Goal: Task Accomplishment & Management: Complete application form

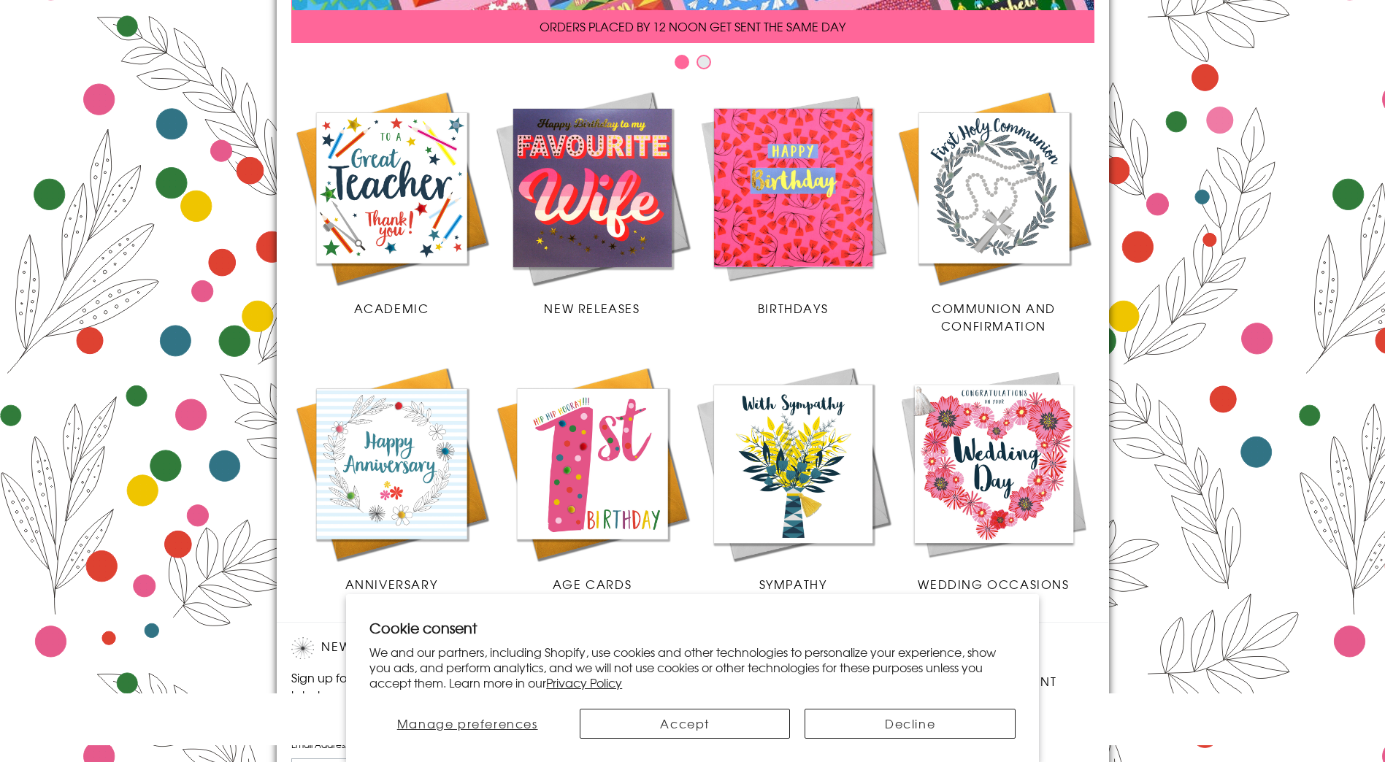
scroll to position [292, 0]
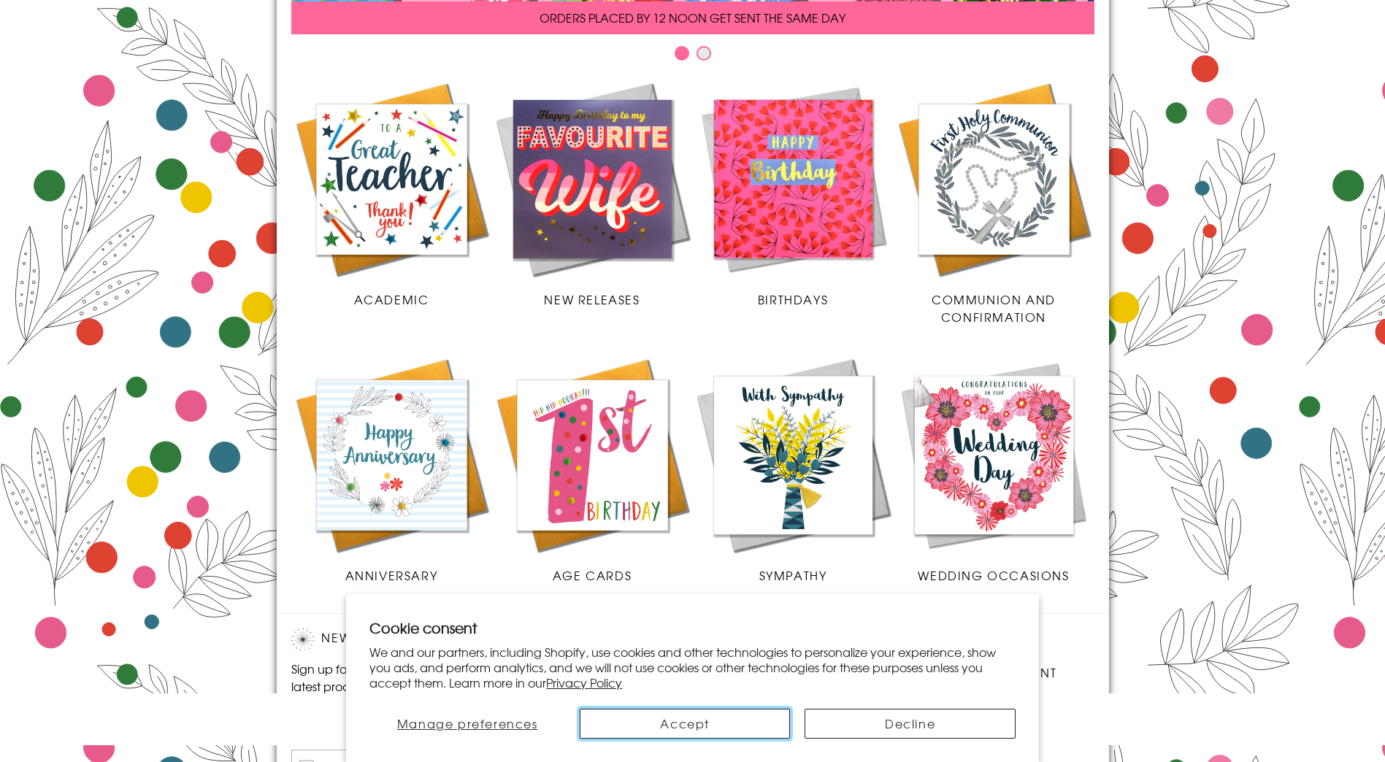
click at [702, 719] on button "Accept" at bounding box center [685, 724] width 210 height 30
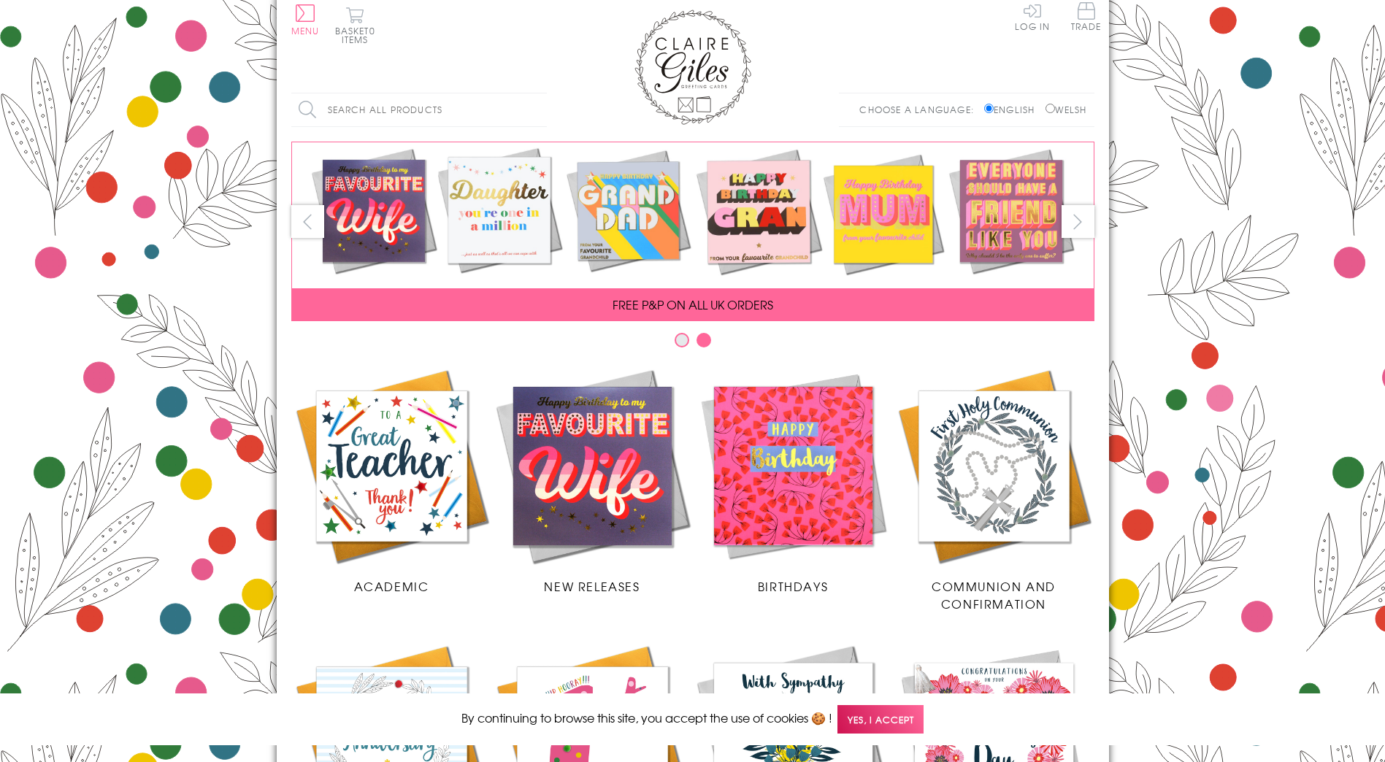
scroll to position [0, 0]
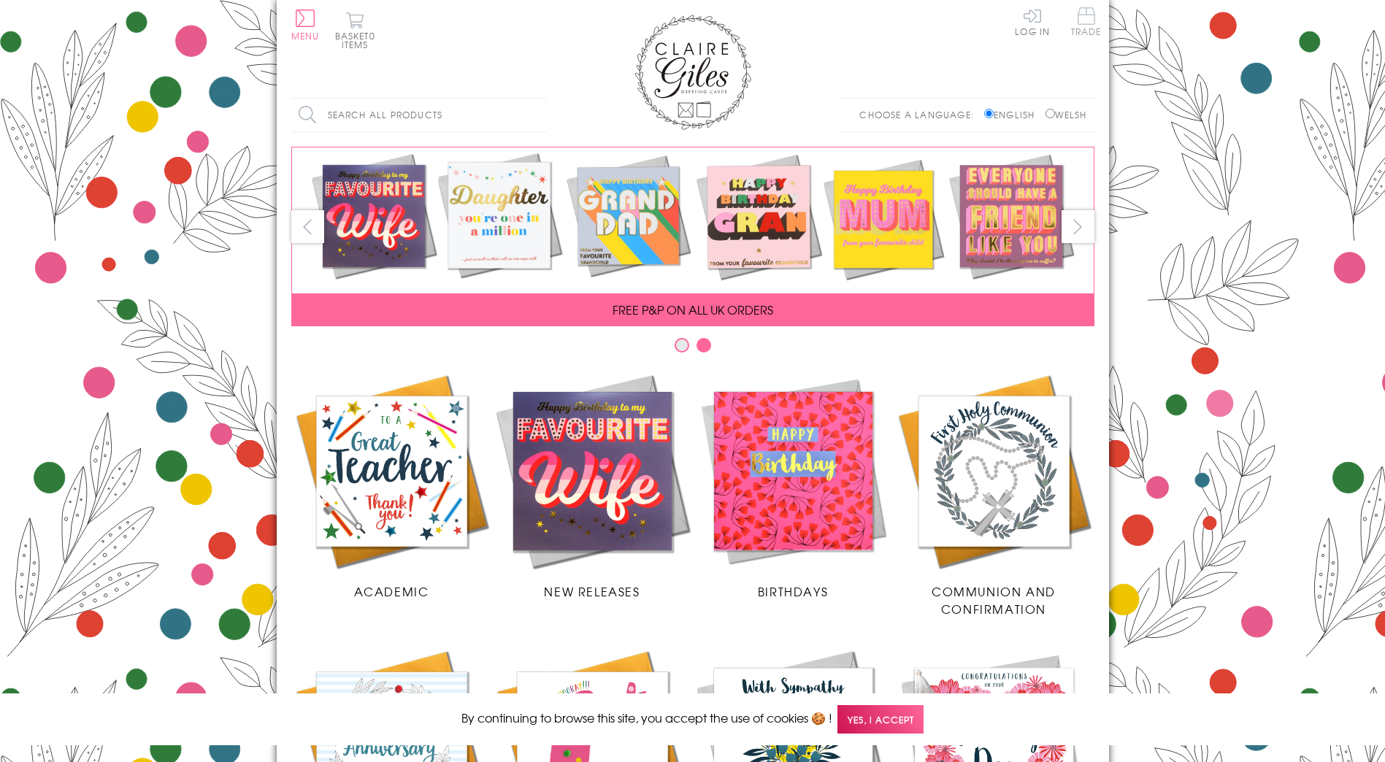
drag, startPoint x: 1082, startPoint y: 21, endPoint x: 951, endPoint y: 99, distance: 151.9
click at [1083, 22] on span "Trade" at bounding box center [1086, 21] width 31 height 28
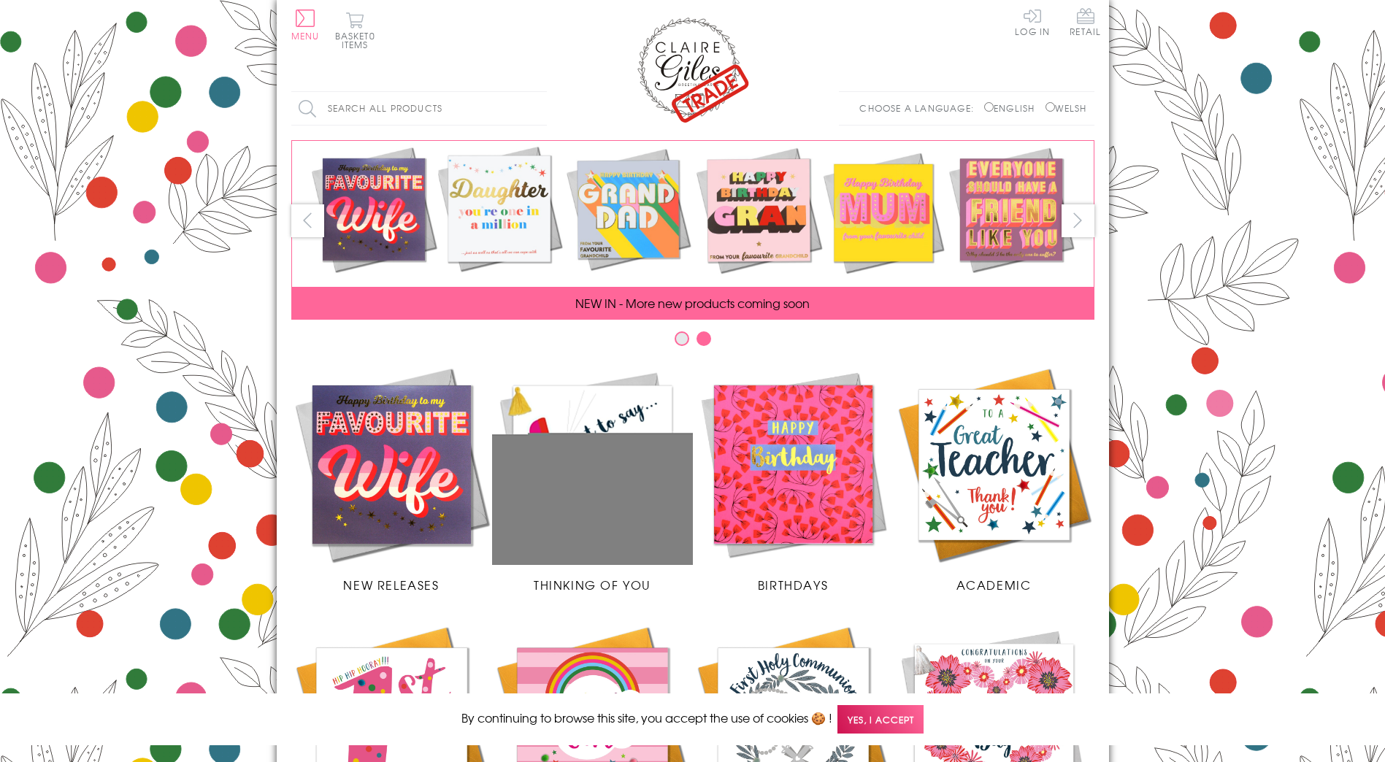
click at [1046, 108] on input "Welsh" at bounding box center [1049, 106] width 9 height 9
radio input "true"
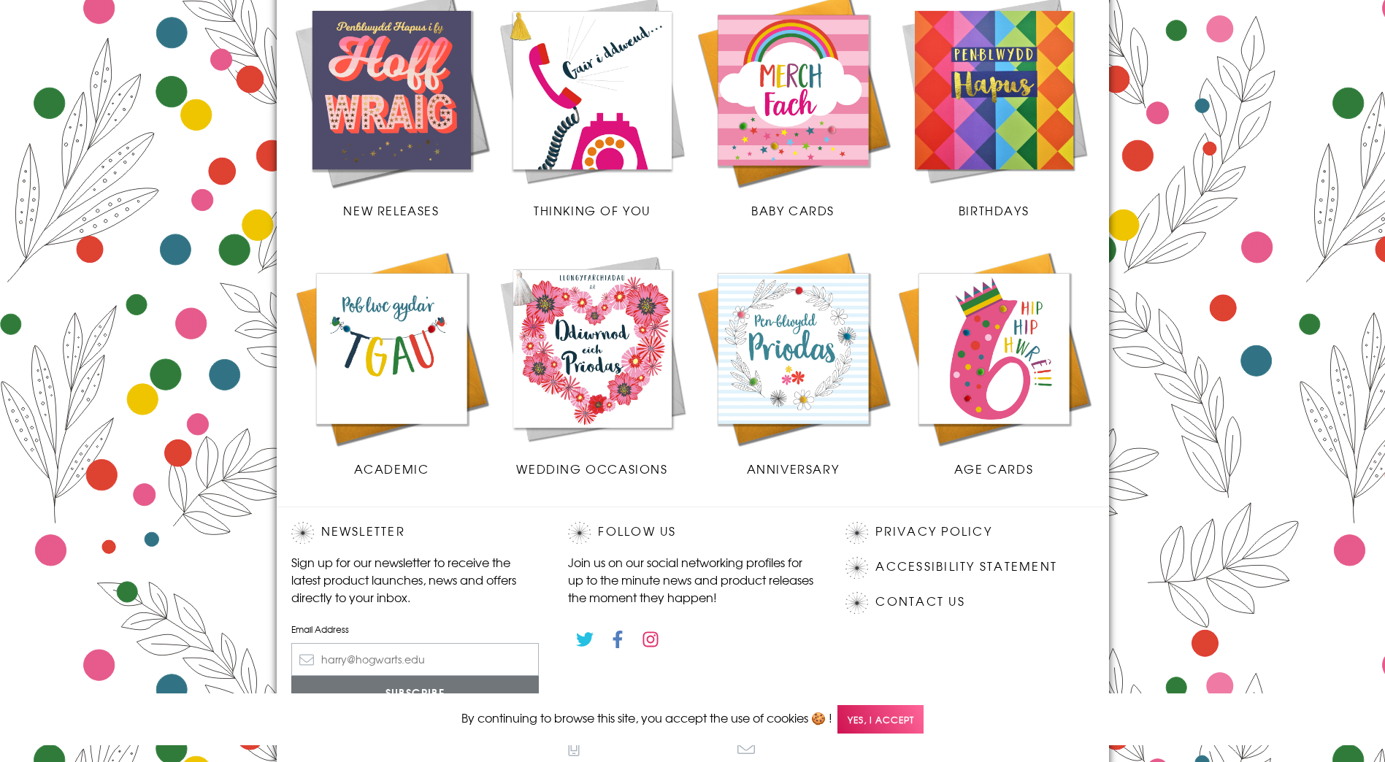
scroll to position [492, 0]
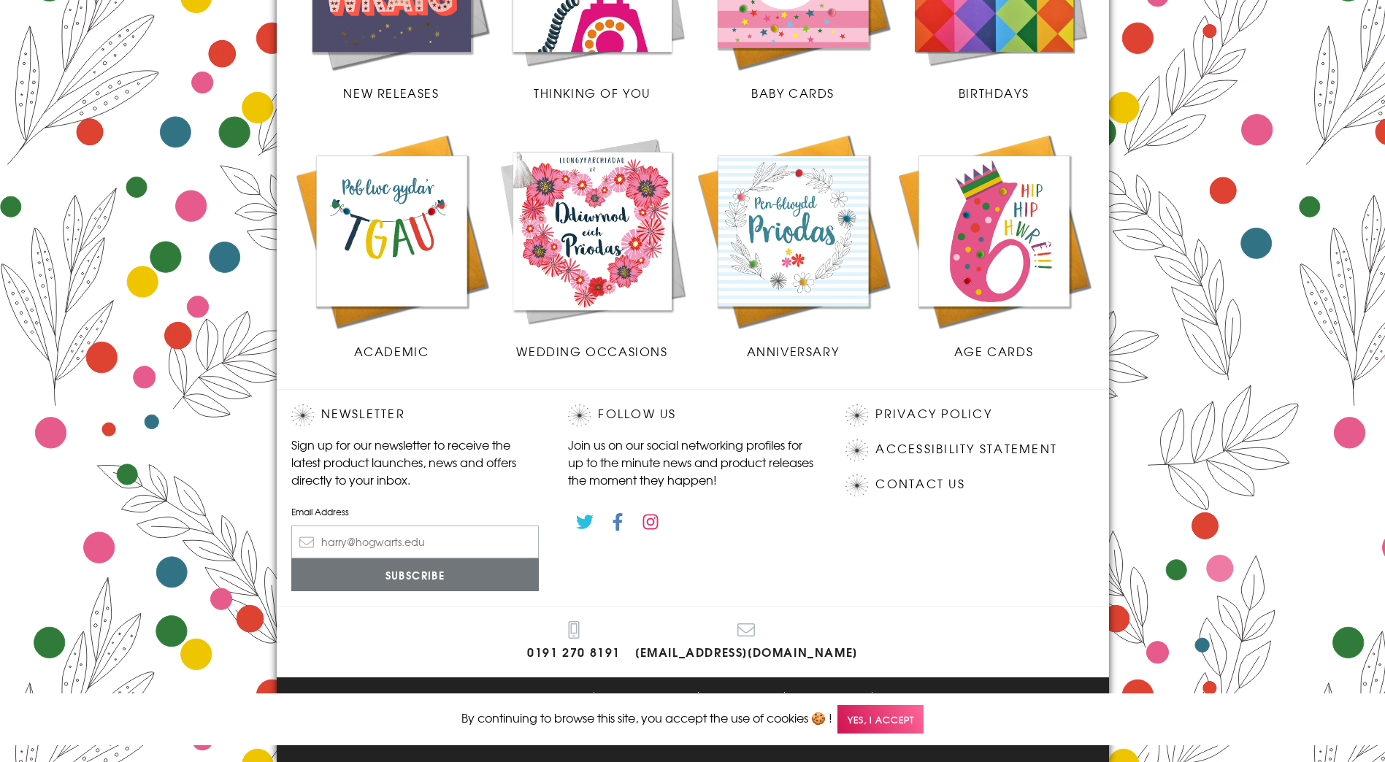
click at [904, 723] on span "Yes, I accept" at bounding box center [880, 719] width 86 height 28
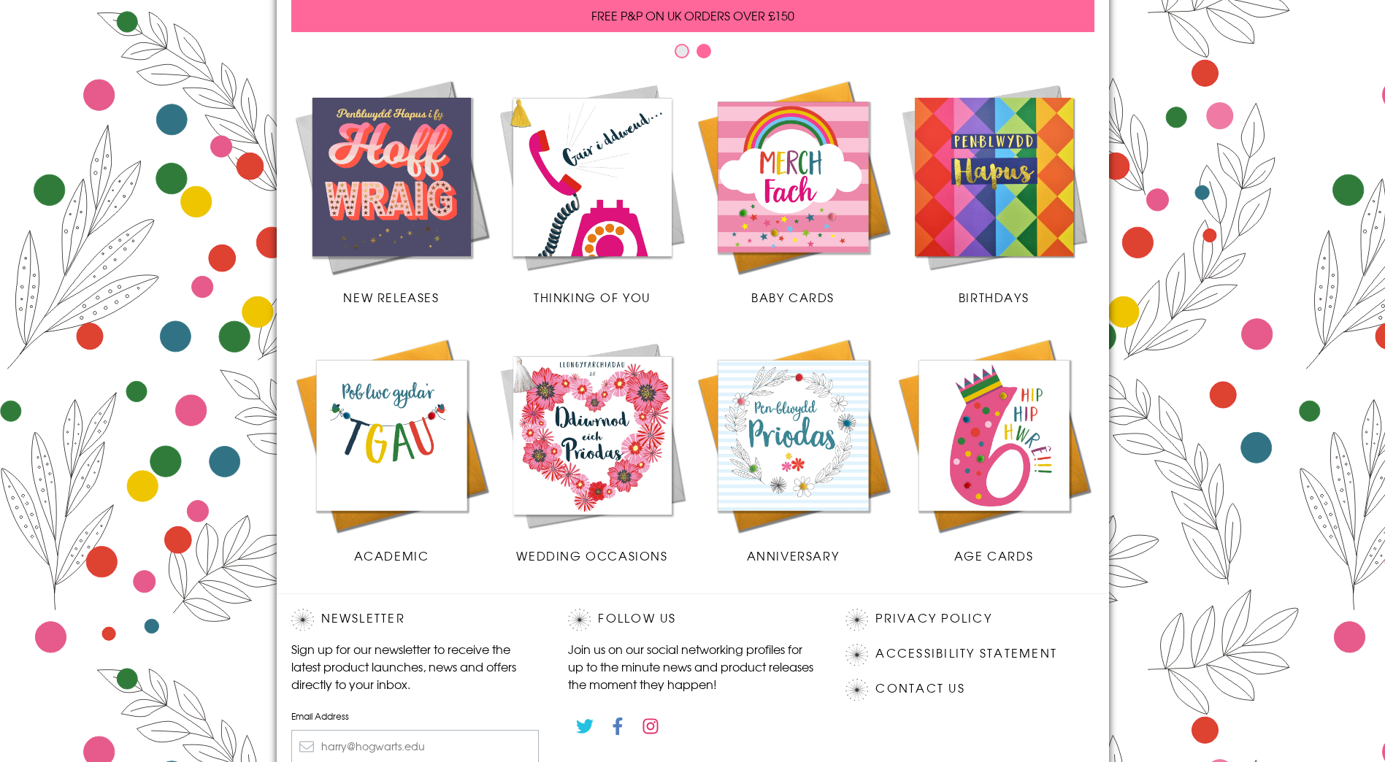
scroll to position [292, 0]
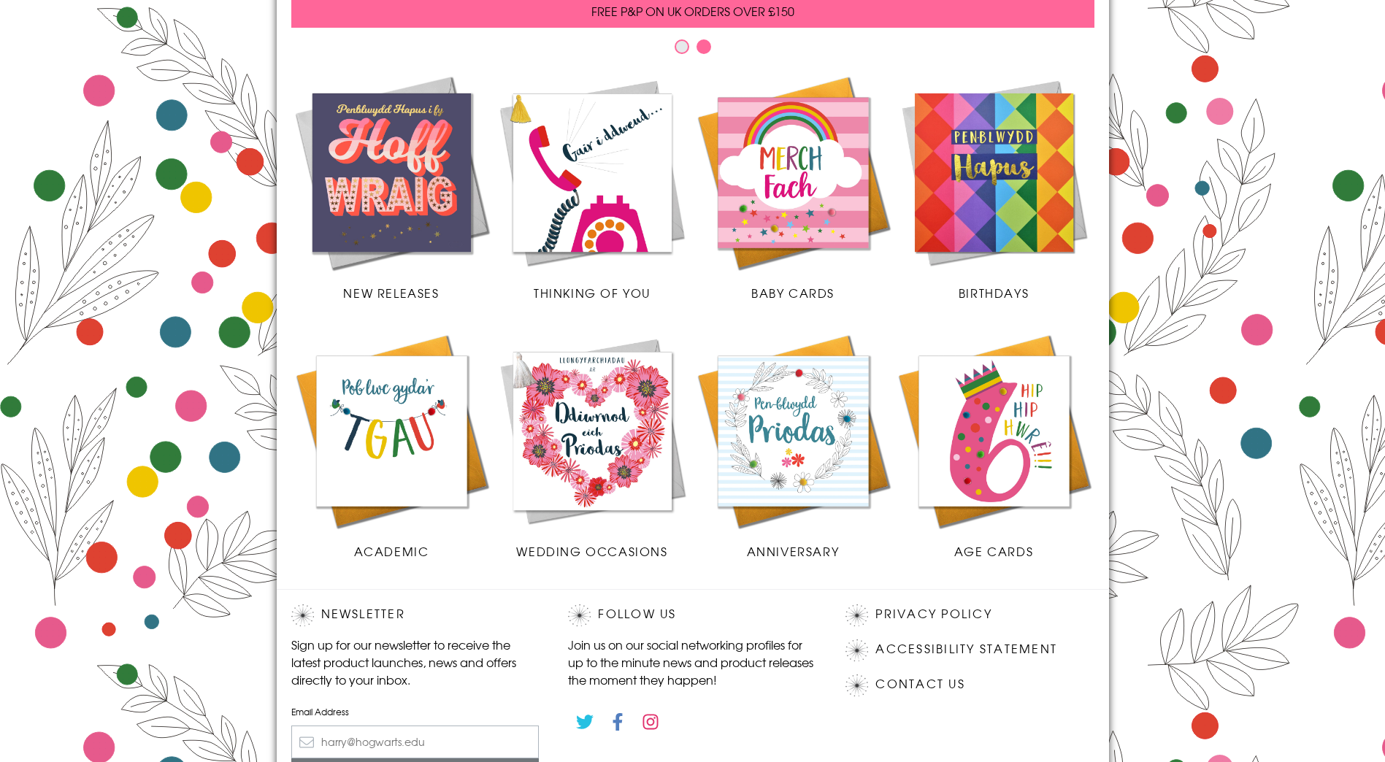
click at [391, 162] on img at bounding box center [391, 172] width 201 height 201
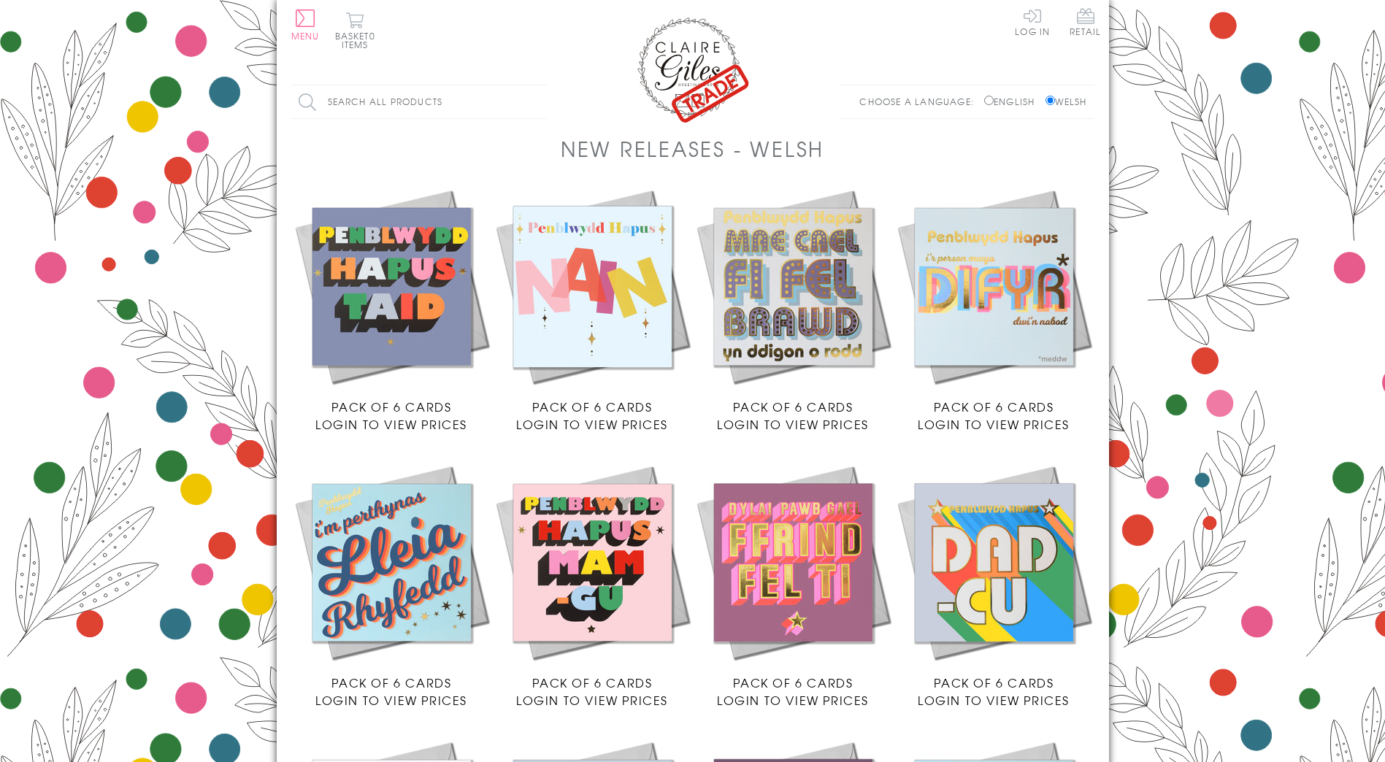
click at [602, 264] on img at bounding box center [592, 286] width 201 height 201
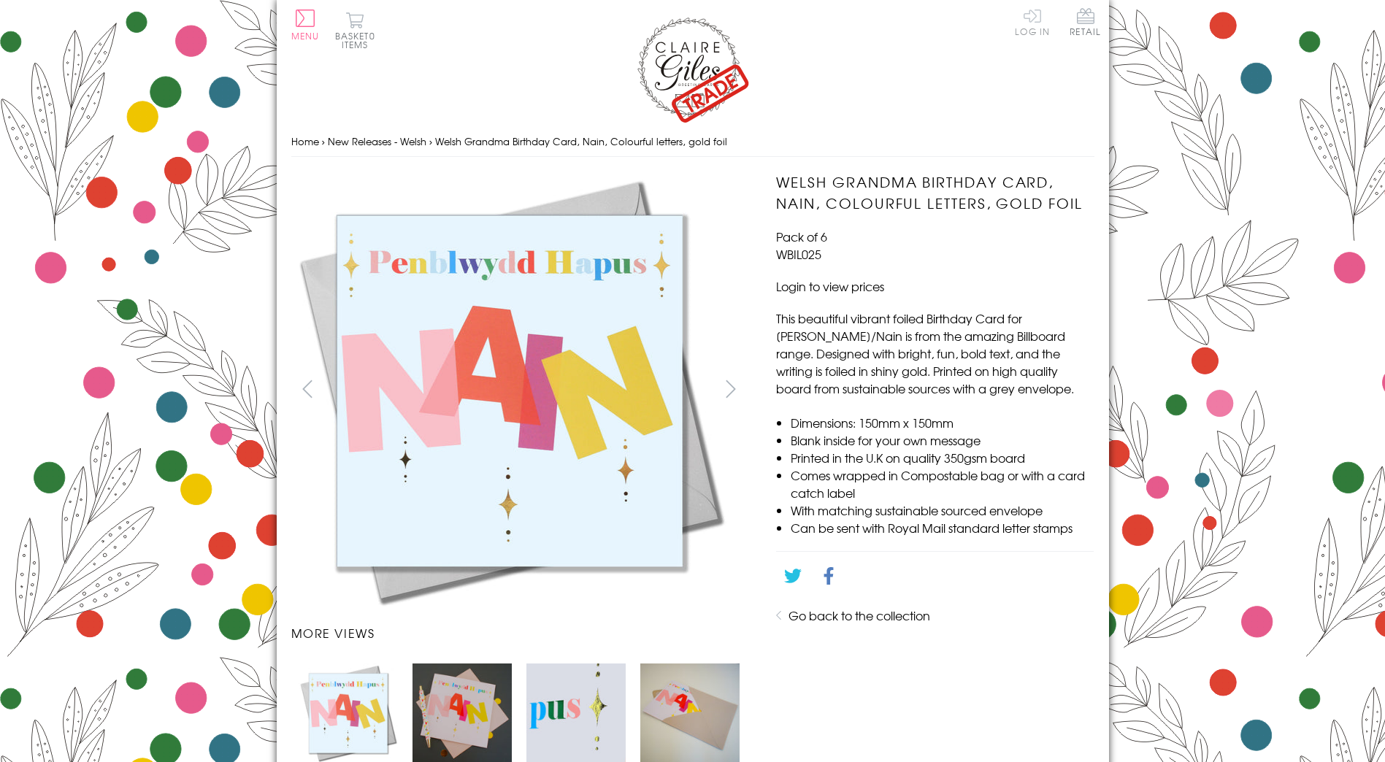
click at [1031, 15] on link "Log In" at bounding box center [1032, 21] width 35 height 28
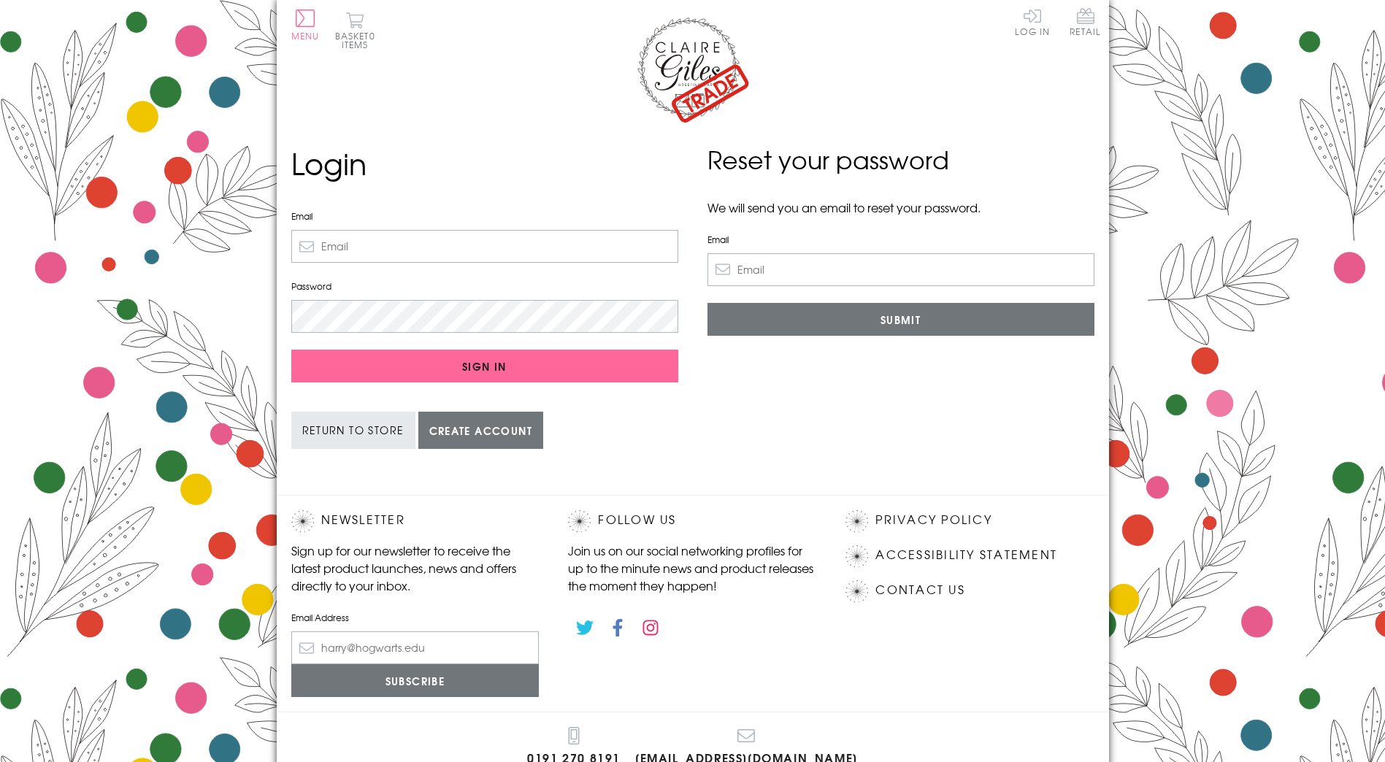
click at [441, 247] on input "Email" at bounding box center [484, 246] width 387 height 33
click at [434, 245] on input "Email" at bounding box center [484, 246] width 387 height 33
type input "hello@littlewelsh.com"
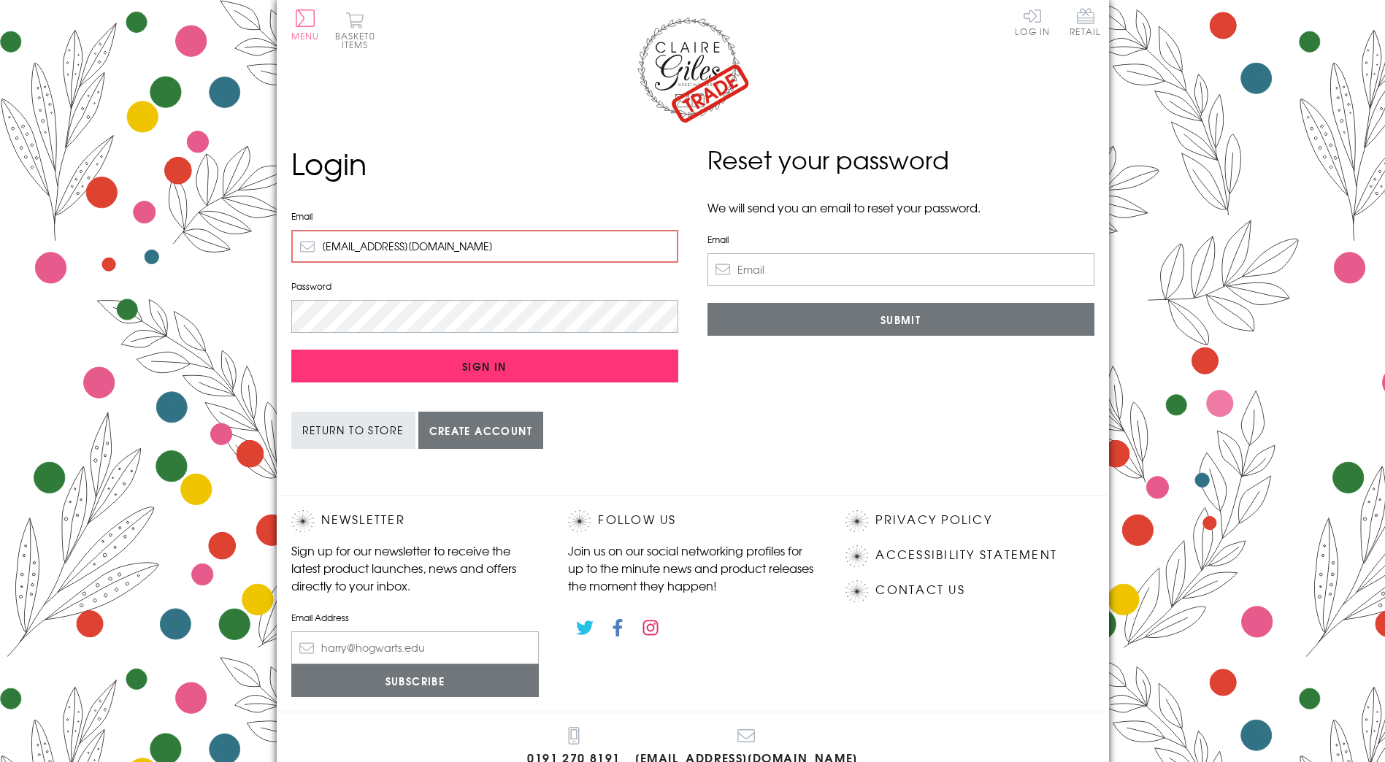
click at [469, 364] on input "Sign In" at bounding box center [484, 366] width 387 height 33
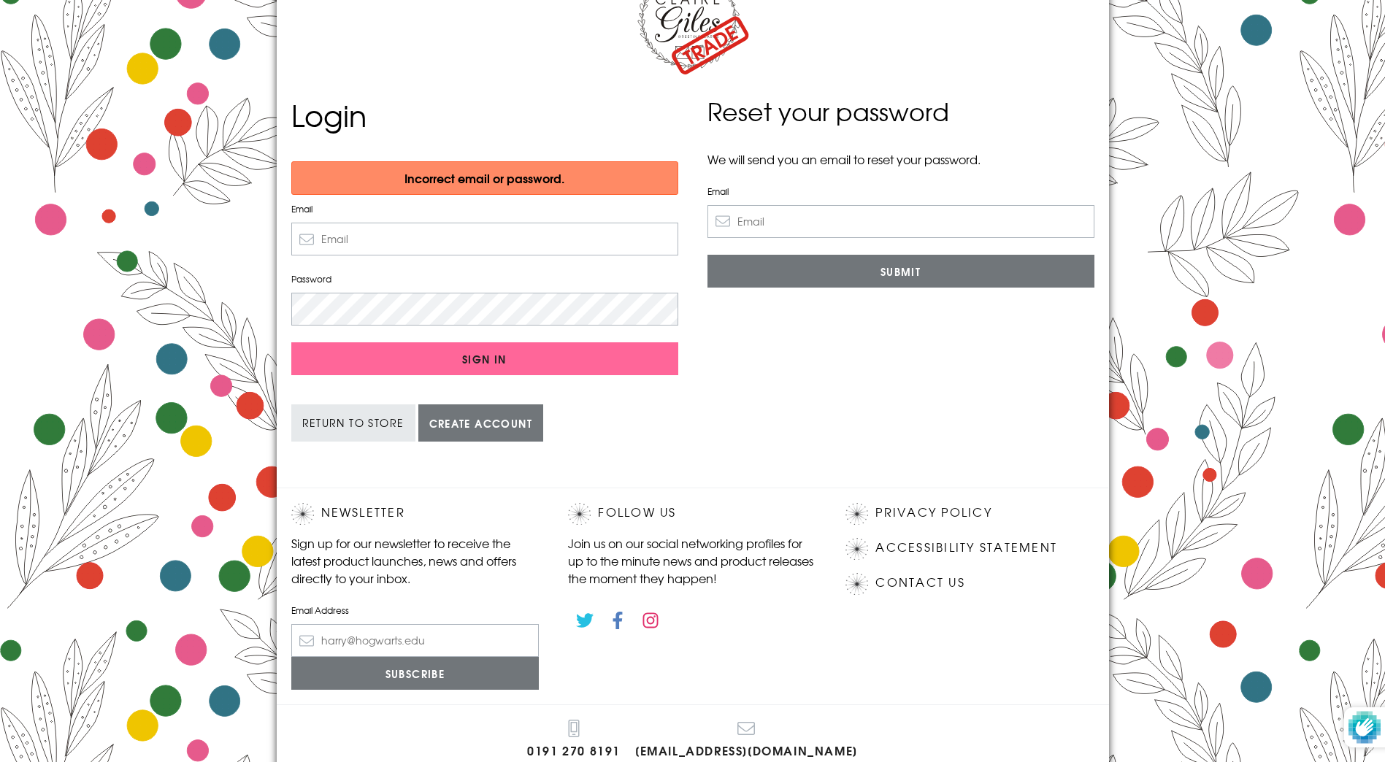
scroll to position [73, 0]
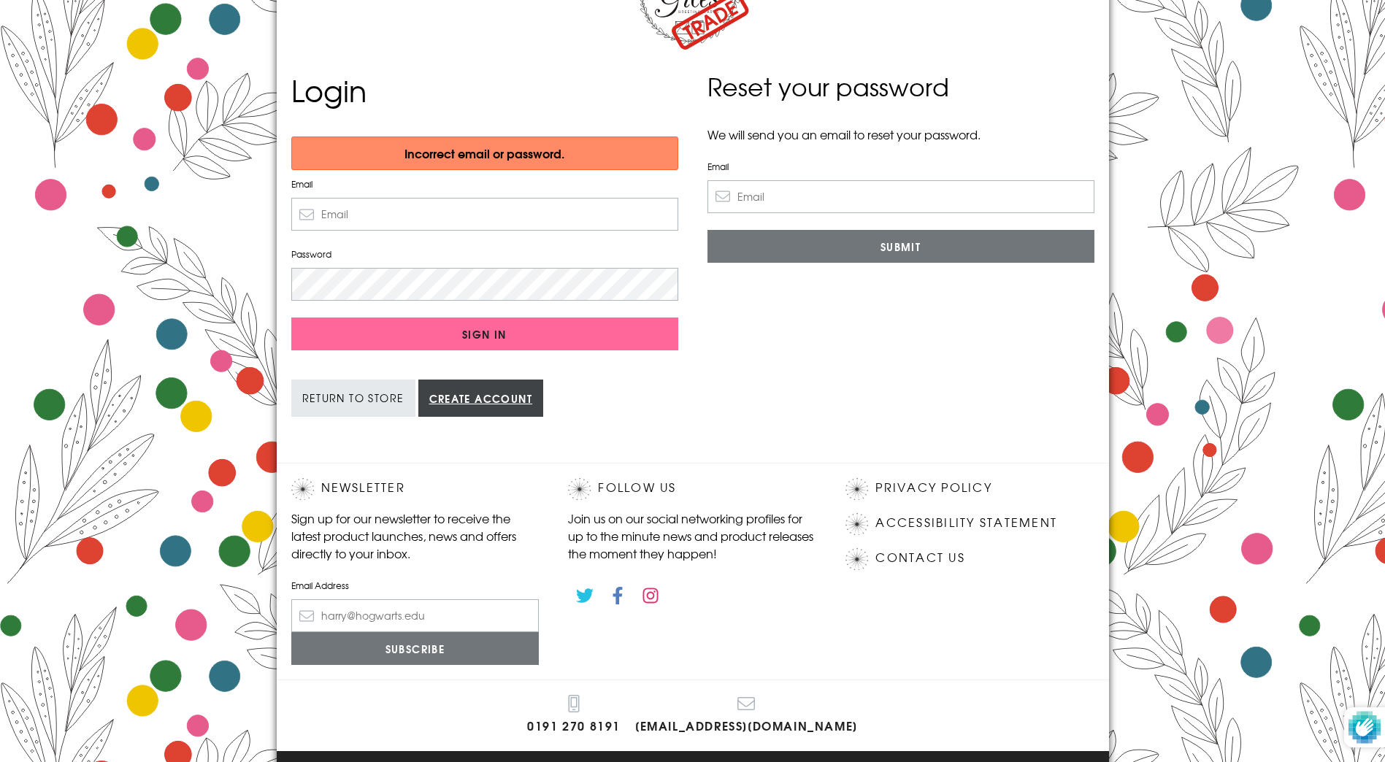
click at [467, 407] on link "Create account" at bounding box center [481, 398] width 126 height 37
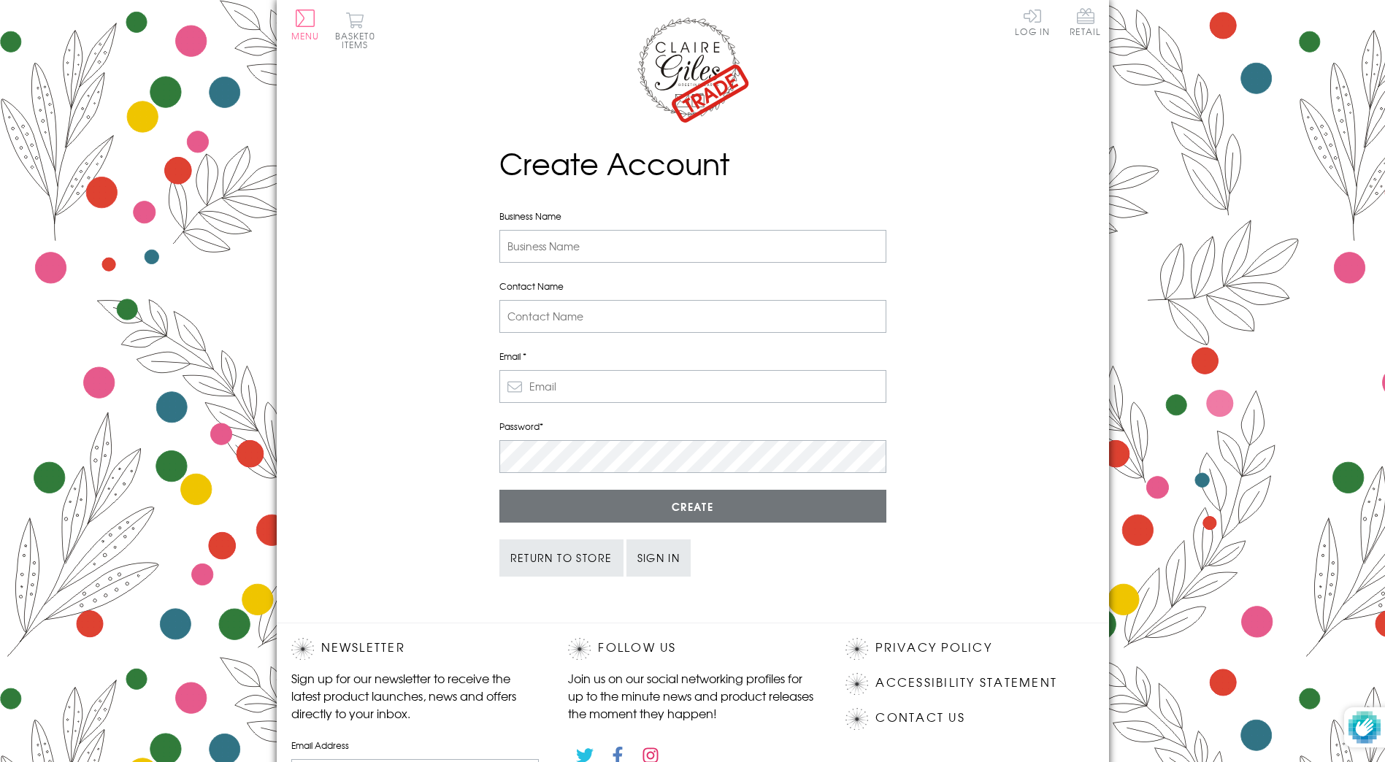
drag, startPoint x: 544, startPoint y: 247, endPoint x: 550, endPoint y: 250, distance: 7.5
click at [545, 247] on body "Close Dolenni Cyflym Home Your Account Login Your Basket Contact Us All Occasio…" at bounding box center [692, 498] width 1385 height 996
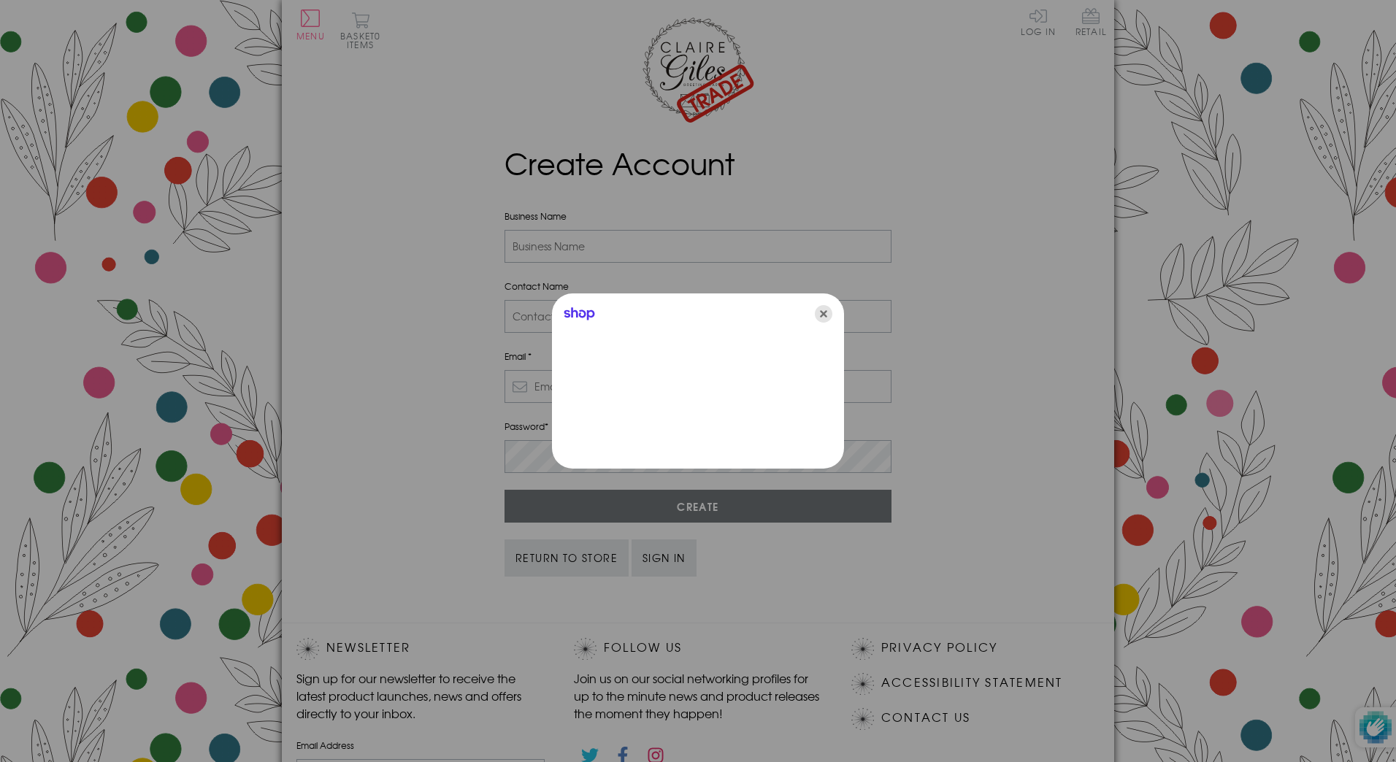
click at [825, 313] on icon "Close" at bounding box center [824, 314] width 18 height 18
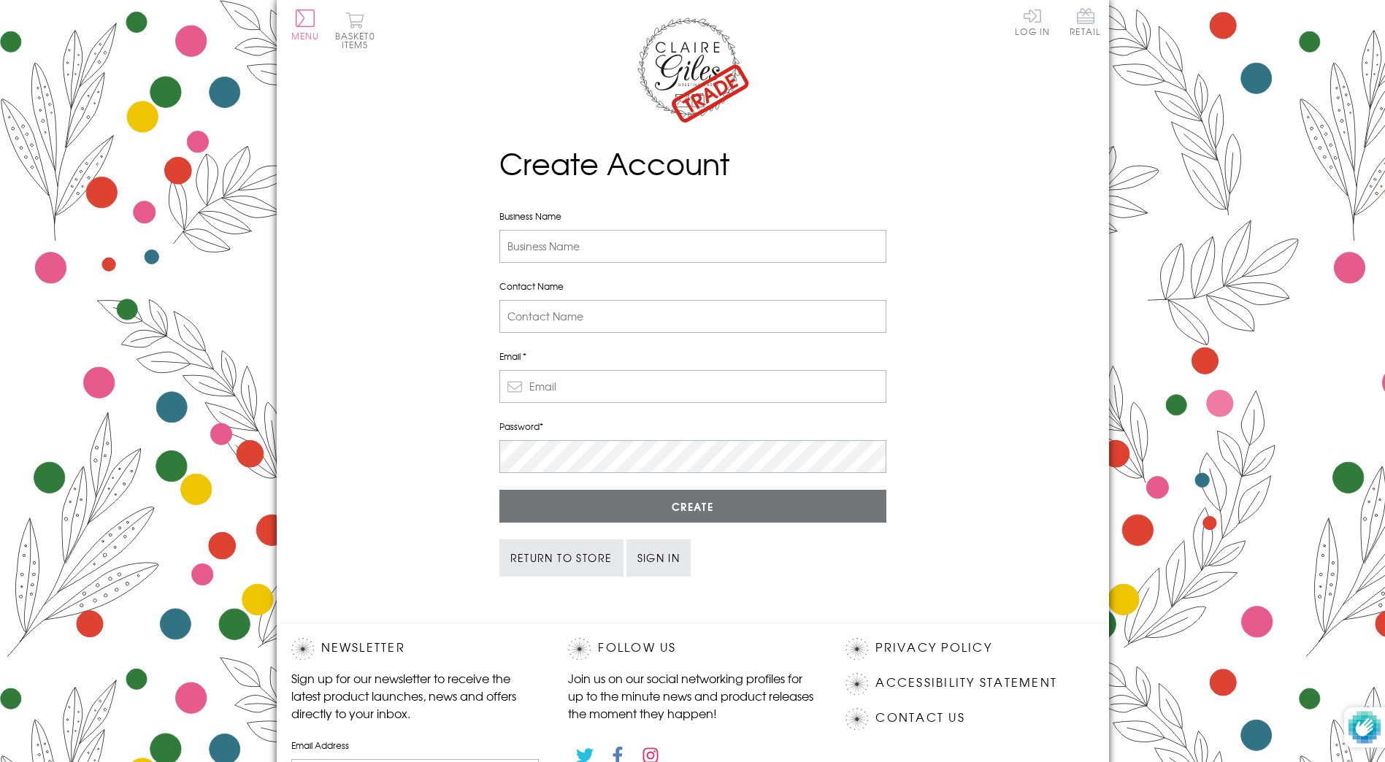
click at [664, 246] on input "Business Name" at bounding box center [692, 246] width 387 height 33
type input "Little Welsh Co"
type input "Stephen Afia"
type input "hello@littlewelsh.com"
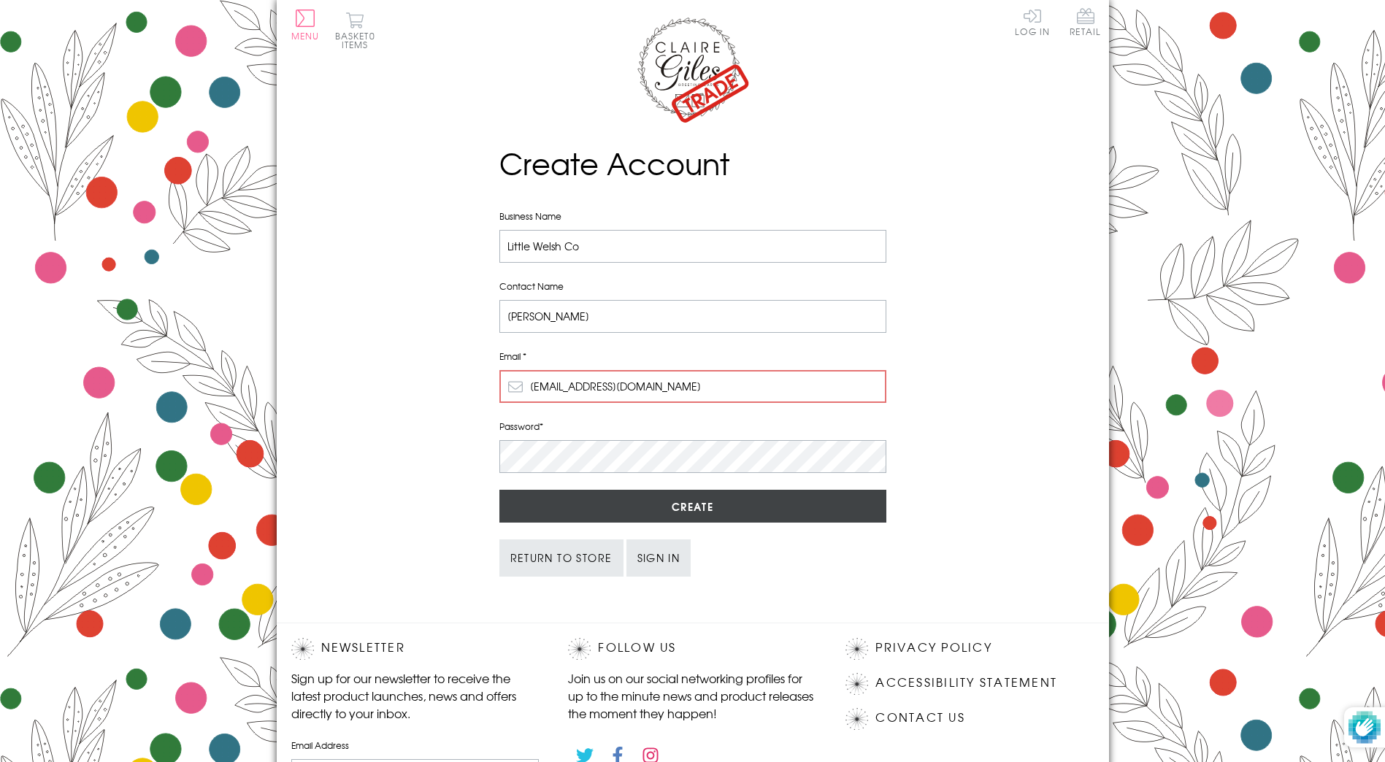
click at [683, 512] on input "Create" at bounding box center [692, 506] width 387 height 33
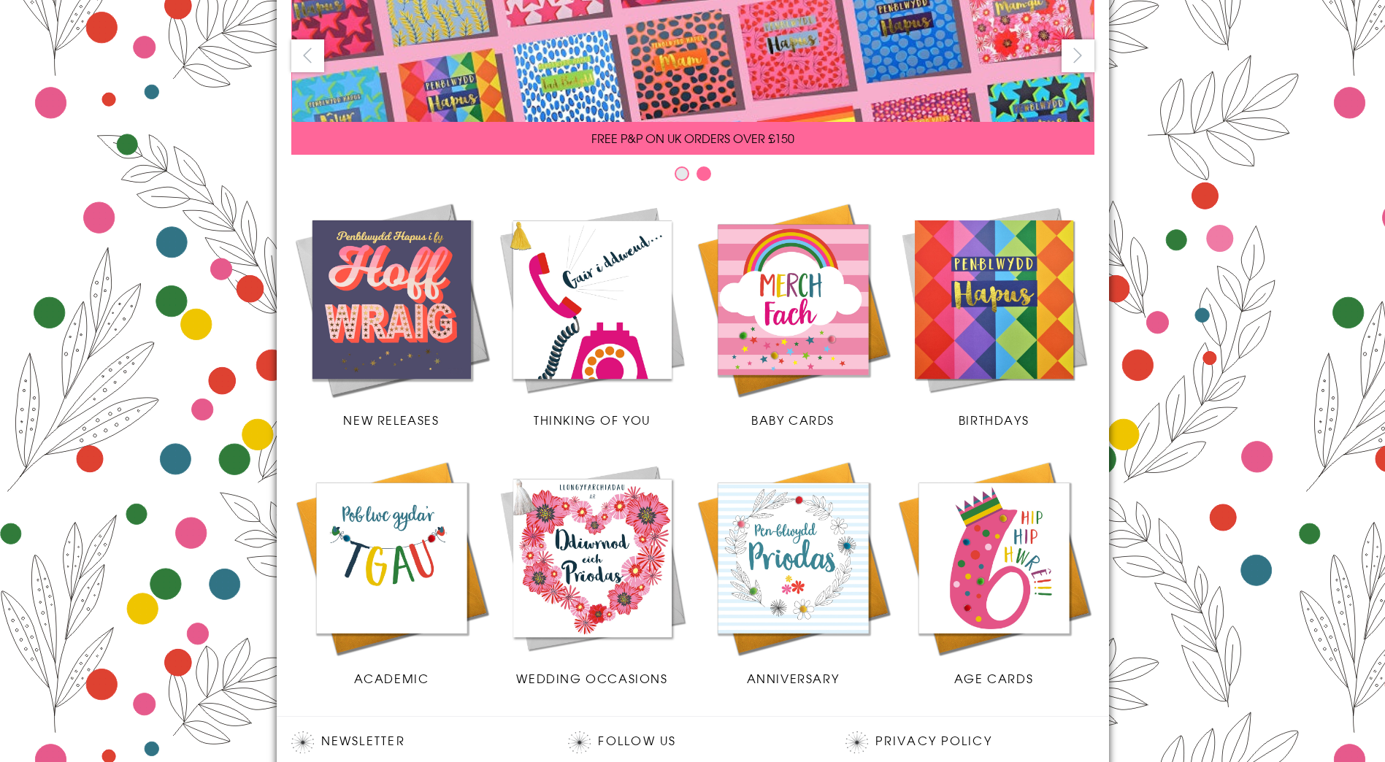
scroll to position [219, 0]
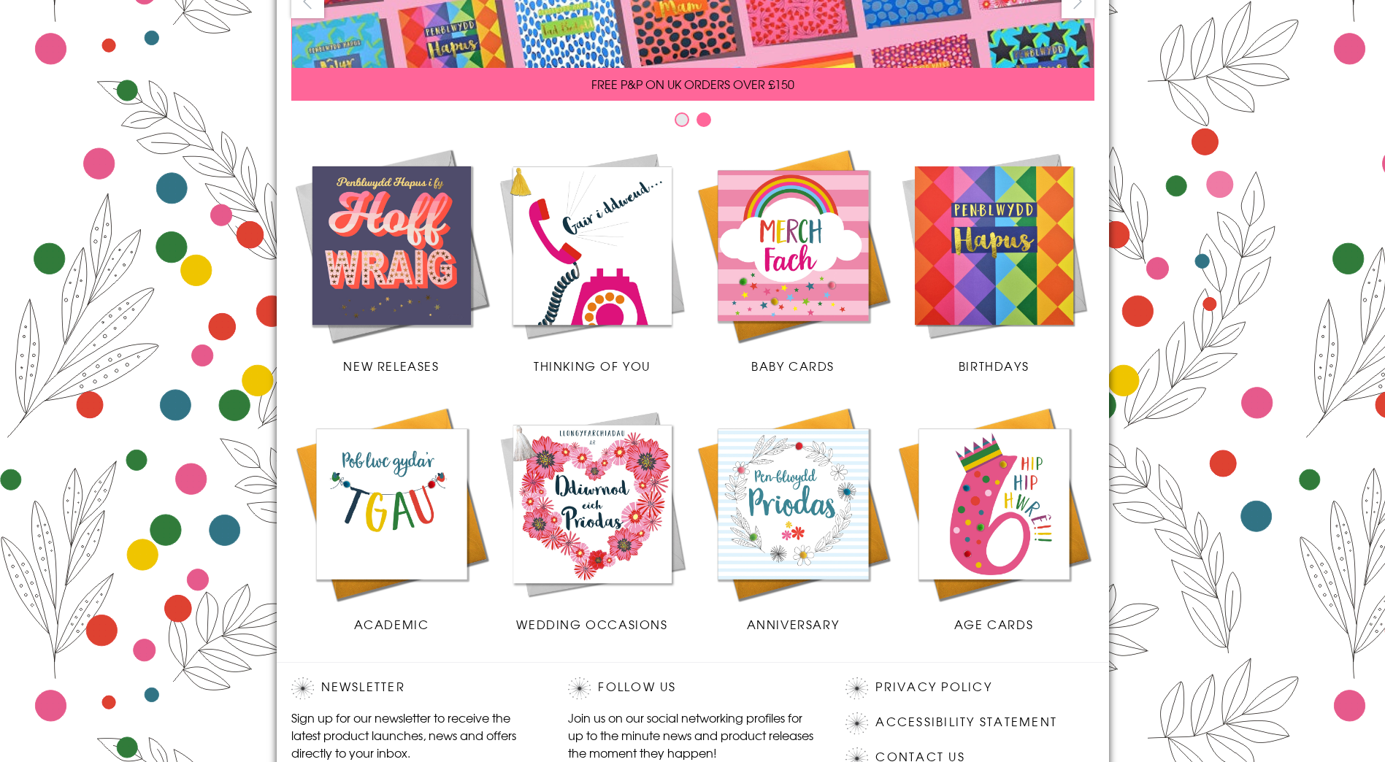
click at [367, 261] on img at bounding box center [391, 245] width 201 height 201
drag, startPoint x: 988, startPoint y: 271, endPoint x: 984, endPoint y: 277, distance: 7.9
click at [988, 271] on img at bounding box center [993, 245] width 201 height 201
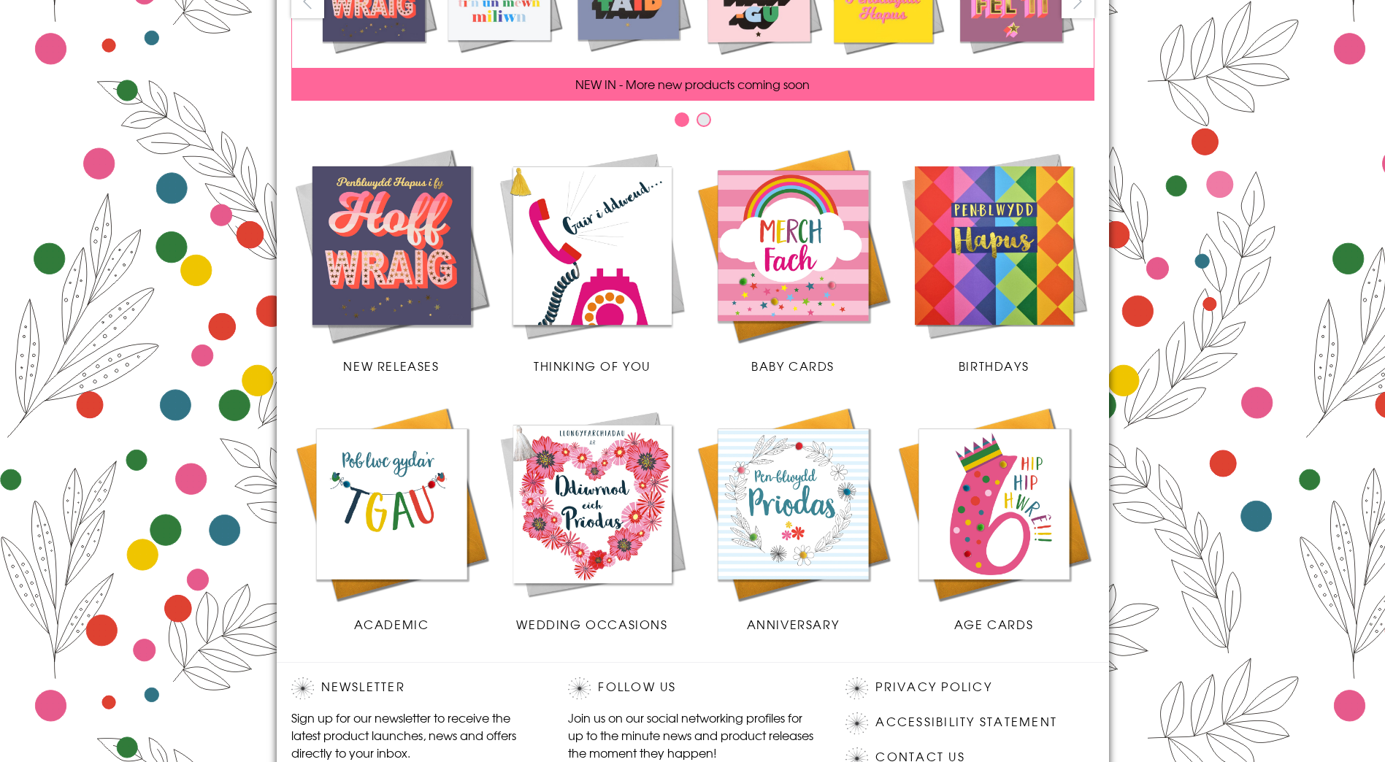
click at [597, 530] on img at bounding box center [592, 504] width 201 height 201
click at [999, 264] on img at bounding box center [993, 245] width 201 height 201
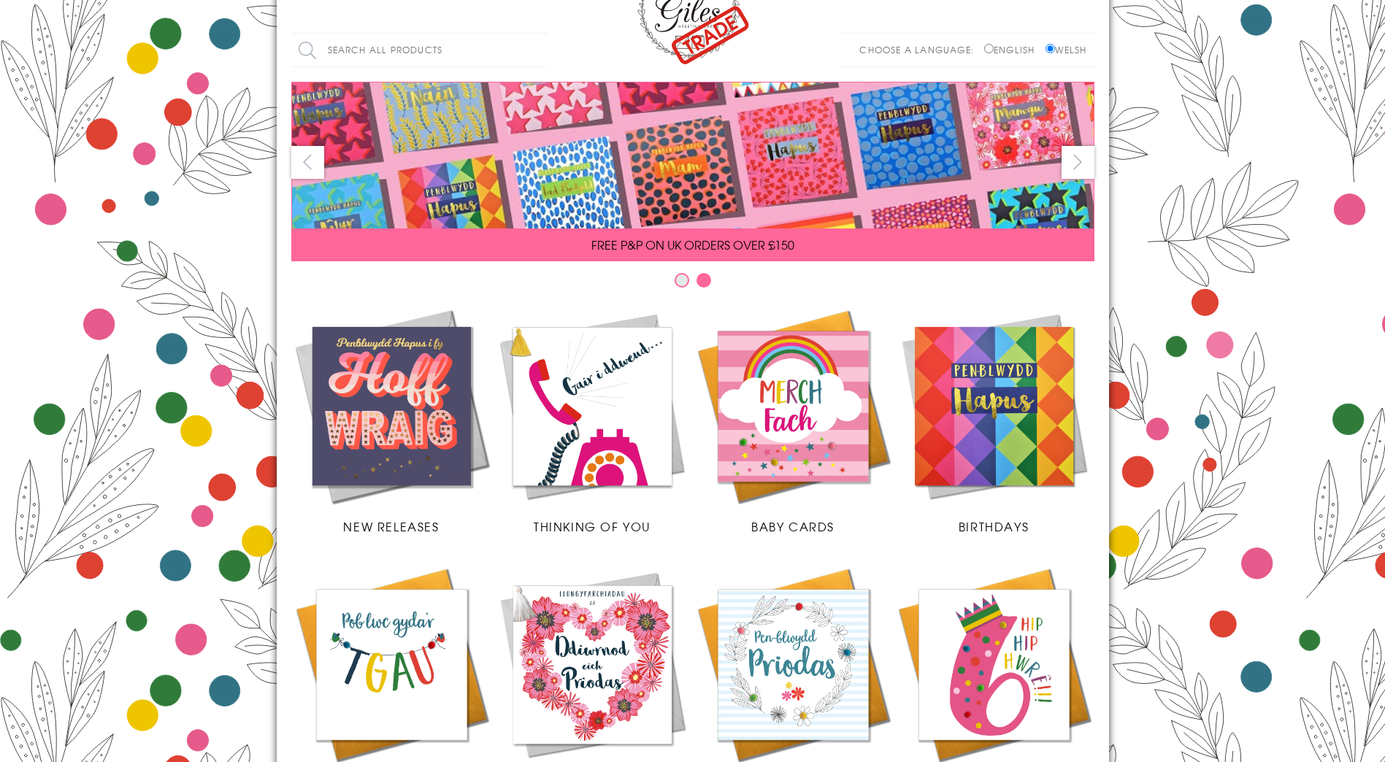
scroll to position [0, 0]
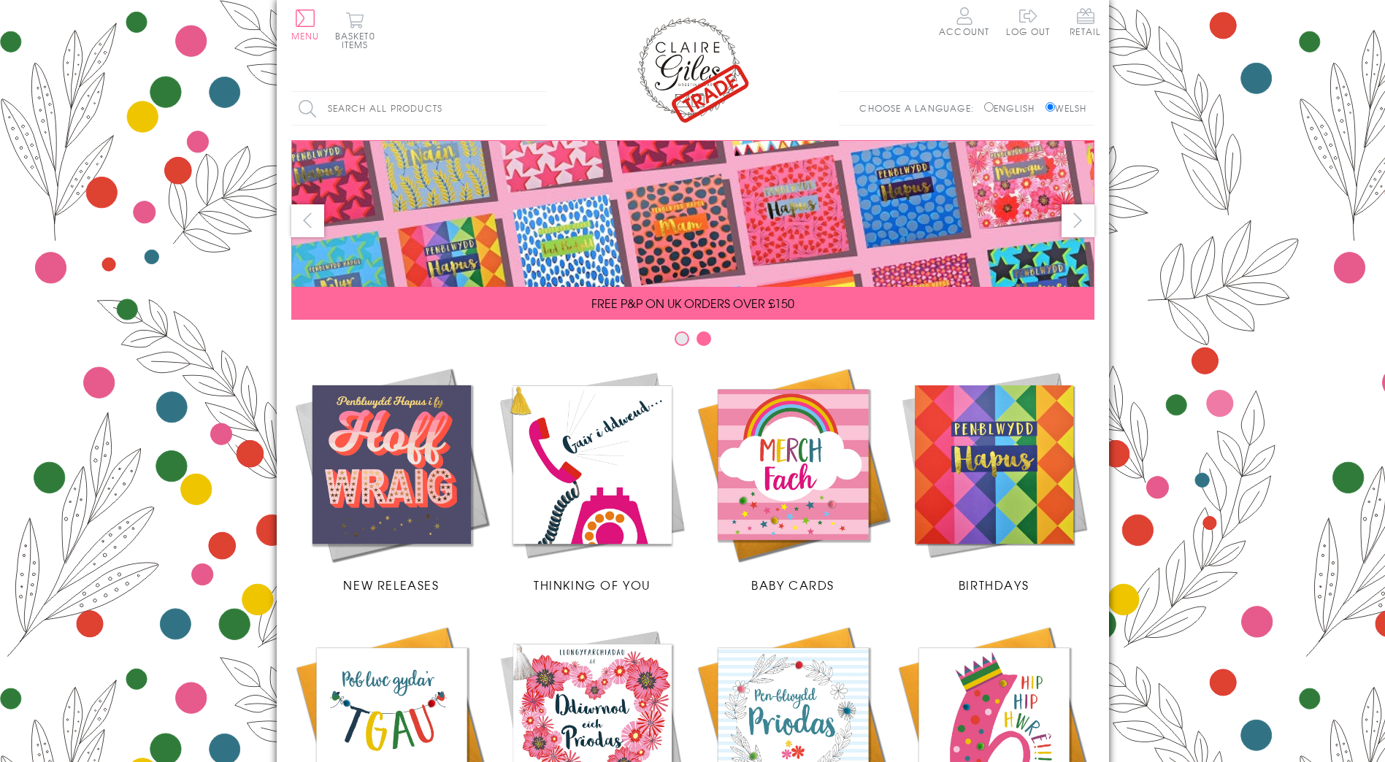
click at [385, 105] on input "Search all products" at bounding box center [418, 108] width 255 height 33
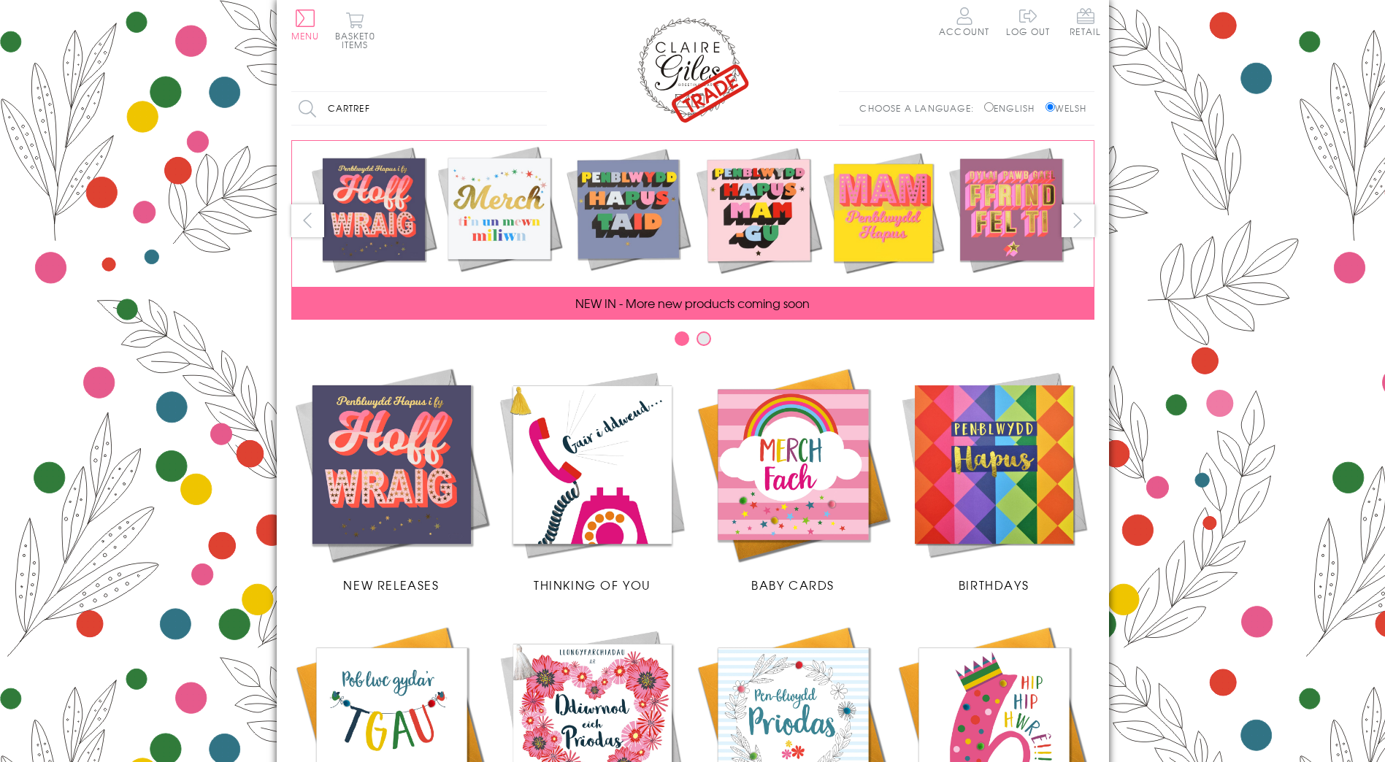
type input "cartref"
click at [532, 92] on input "Search" at bounding box center [539, 108] width 15 height 33
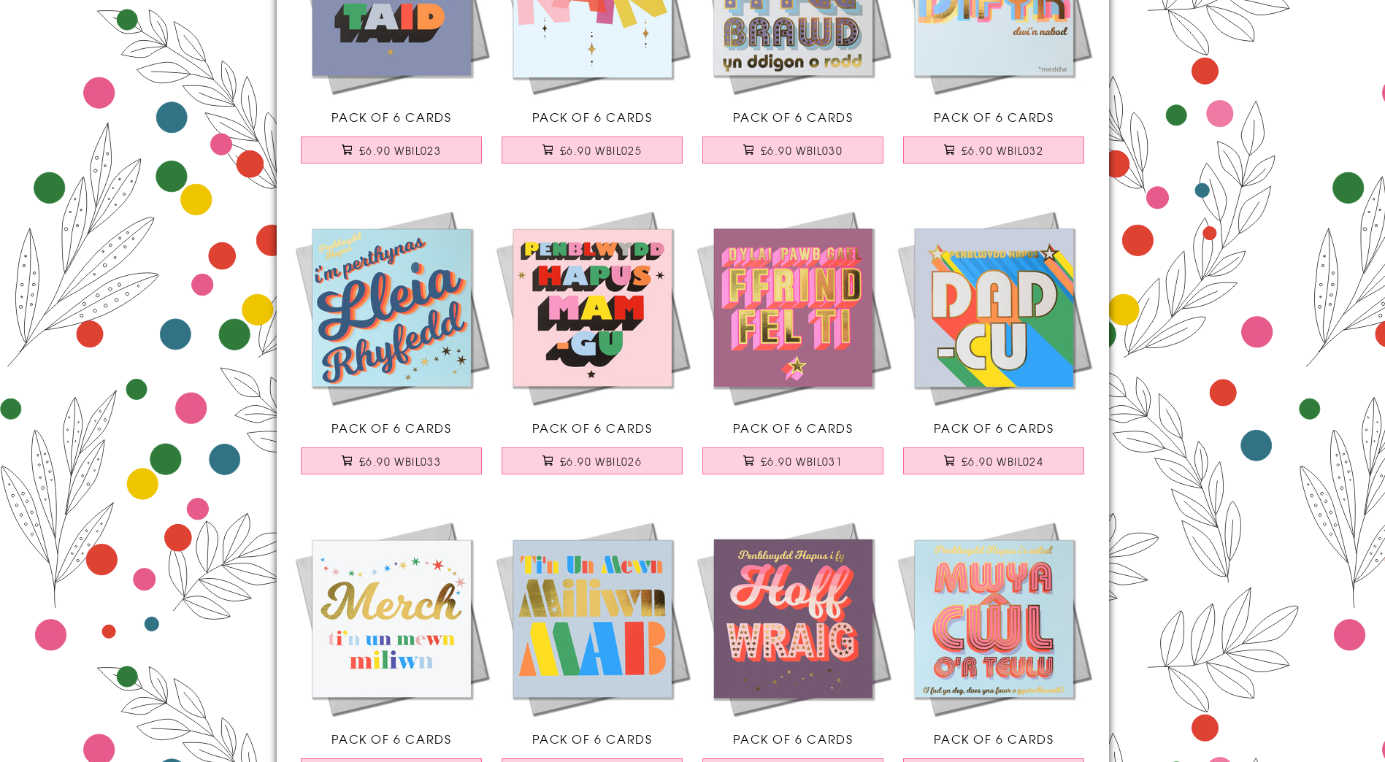
scroll to position [292, 0]
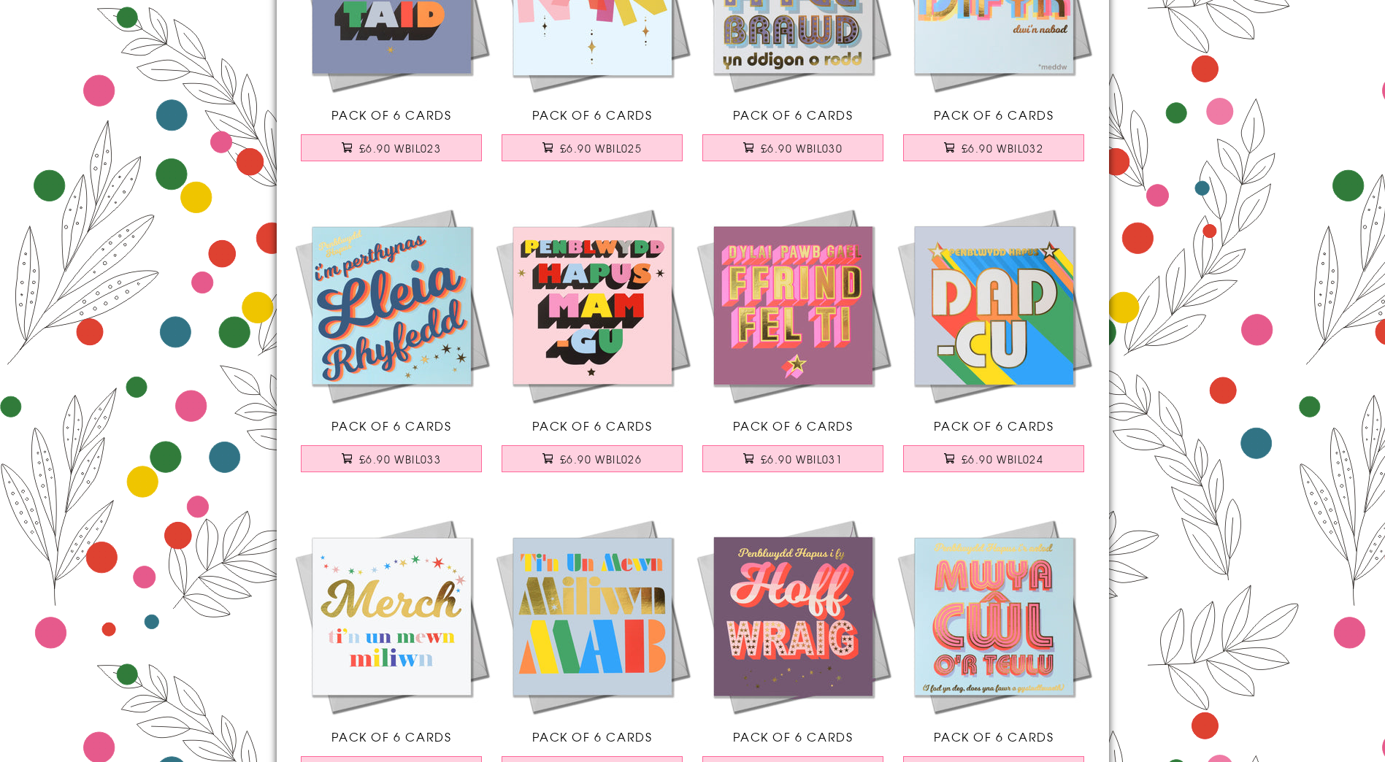
click at [792, 300] on img at bounding box center [793, 305] width 201 height 201
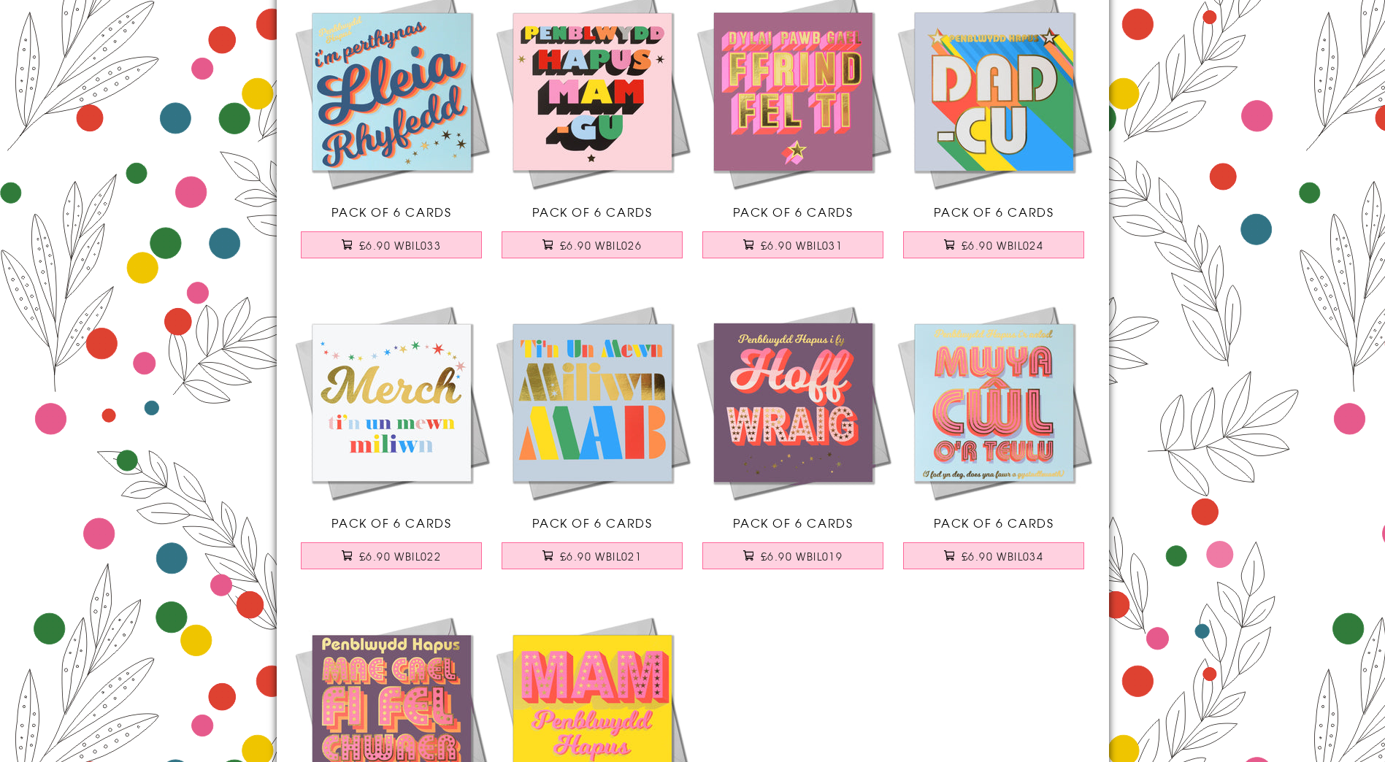
scroll to position [511, 0]
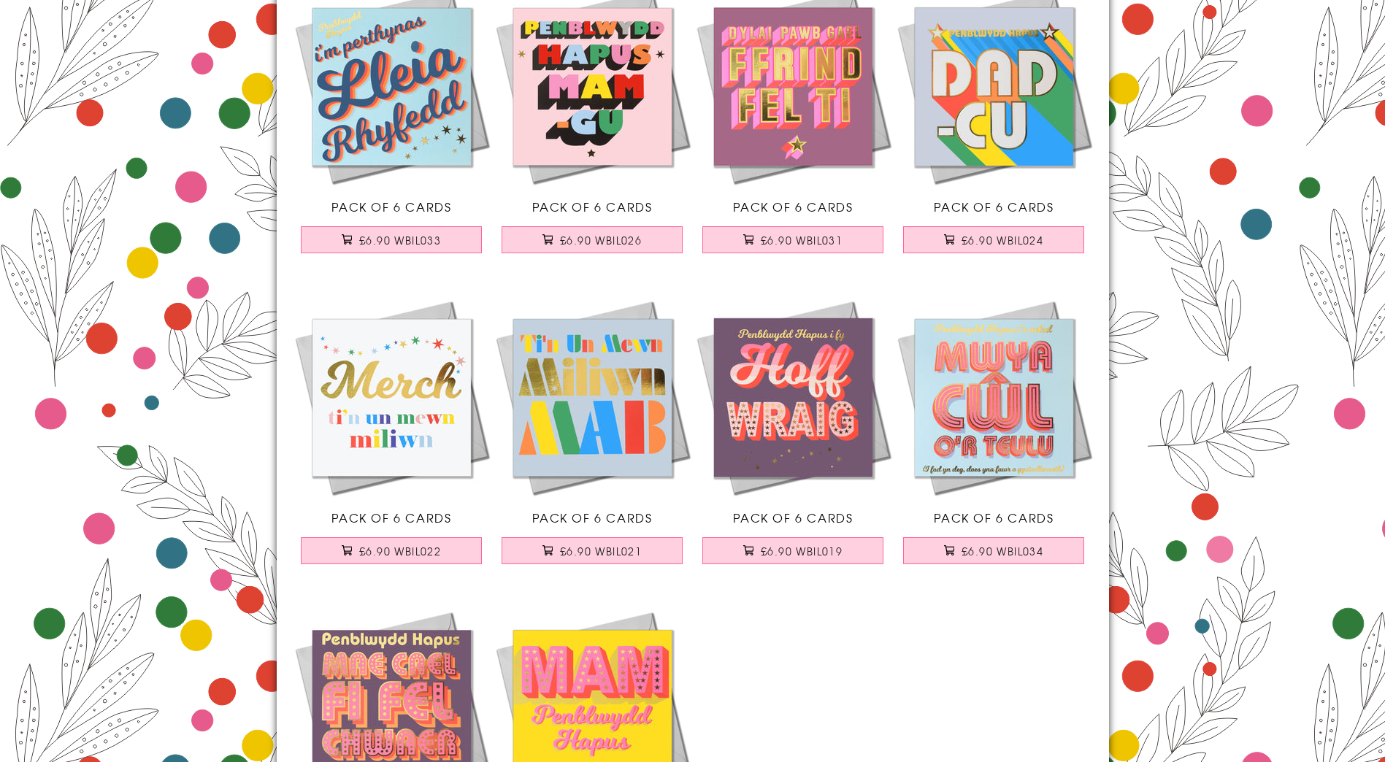
click at [774, 420] on img at bounding box center [793, 397] width 201 height 201
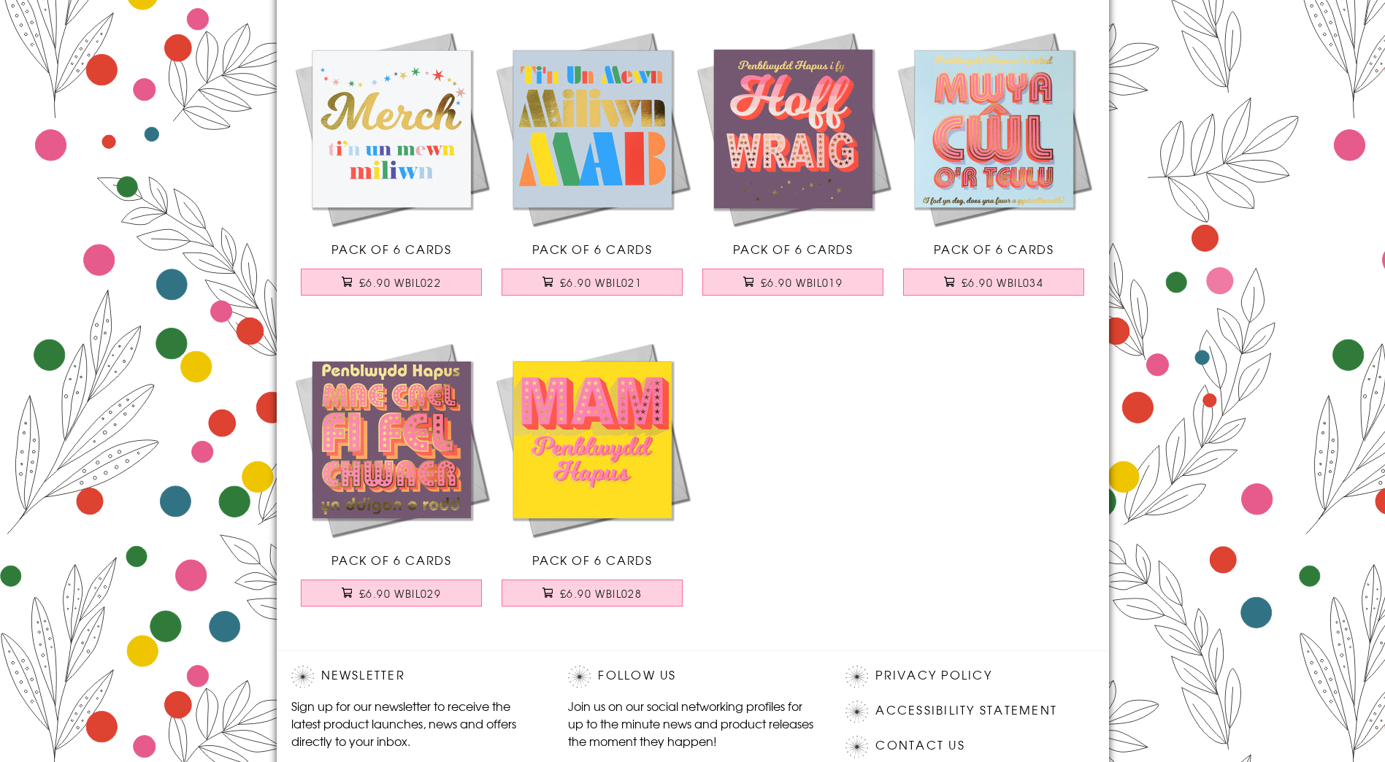
scroll to position [803, 0]
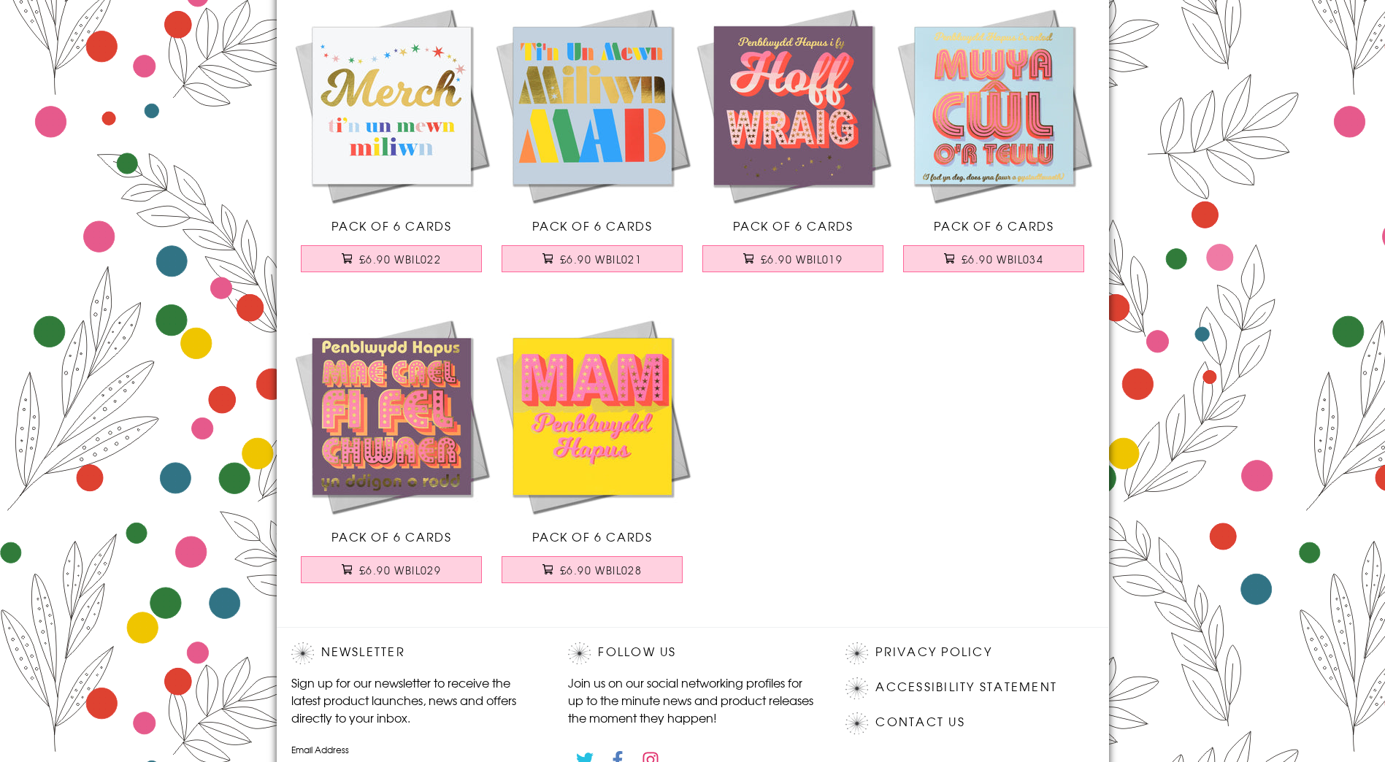
click at [395, 417] on img at bounding box center [391, 416] width 201 height 201
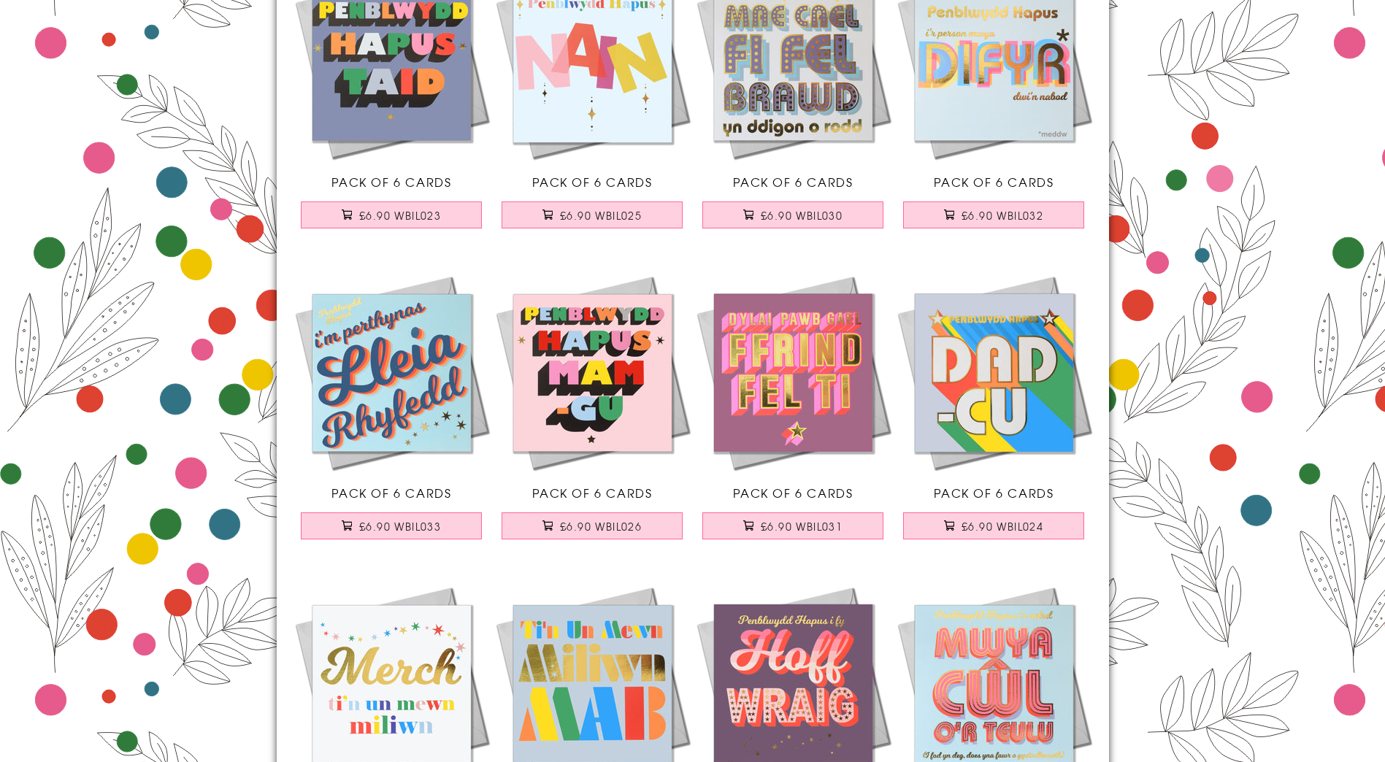
scroll to position [0, 0]
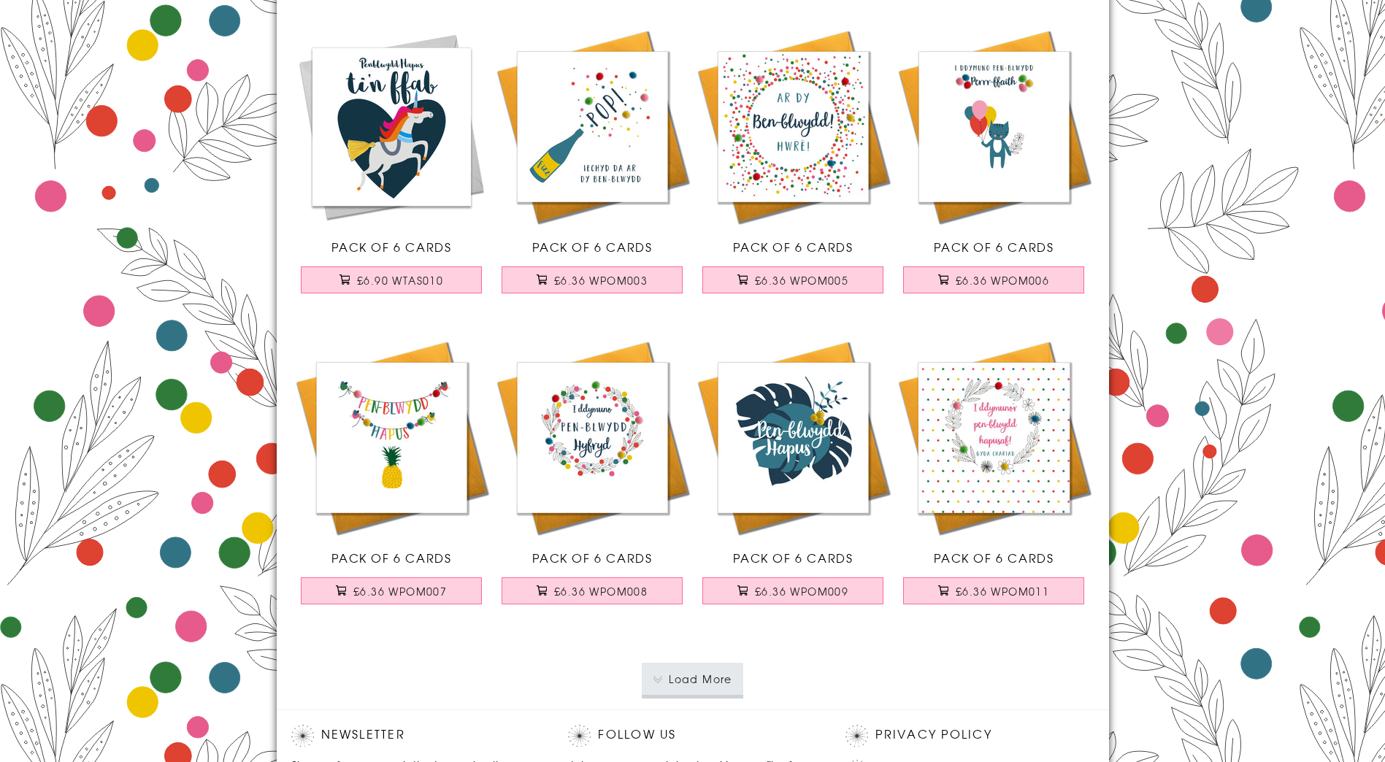
scroll to position [2701, 0]
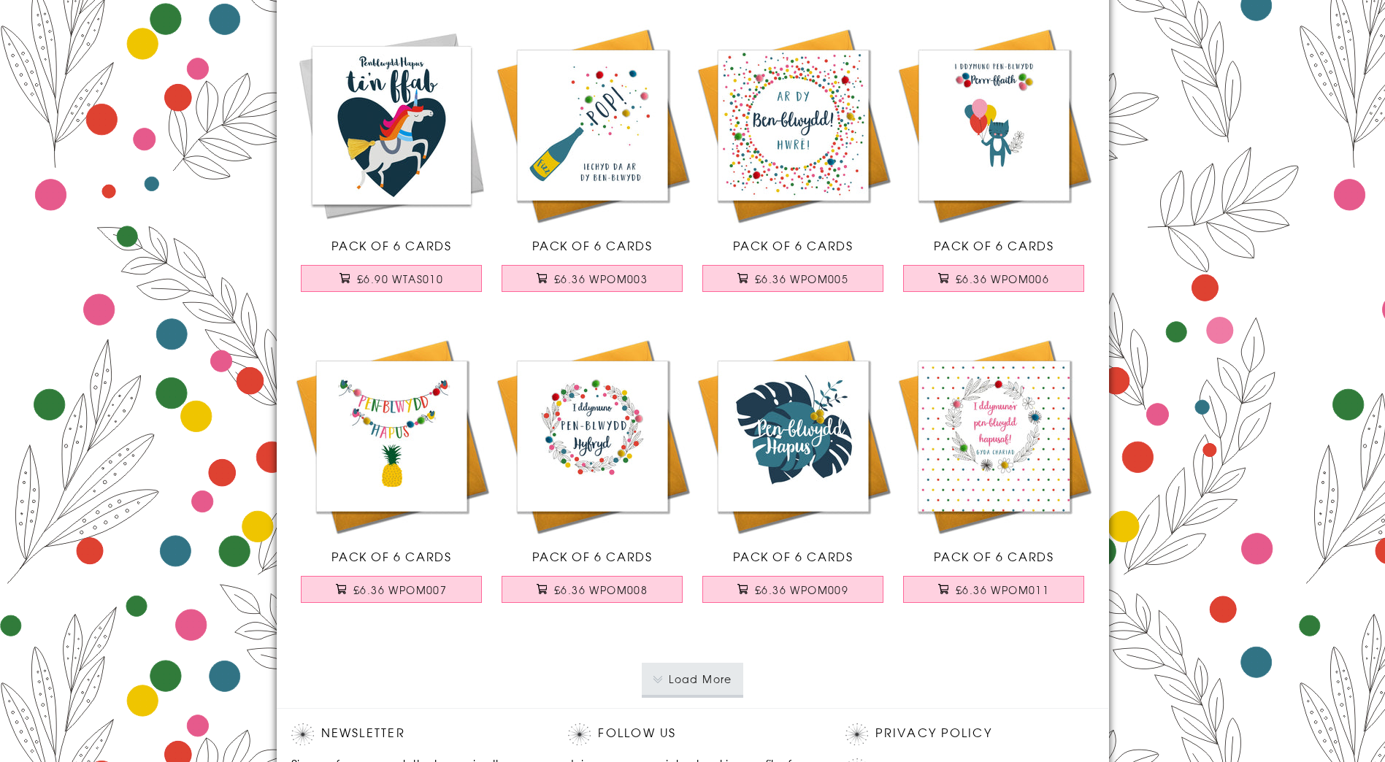
click at [705, 681] on button "Load More" at bounding box center [692, 679] width 101 height 32
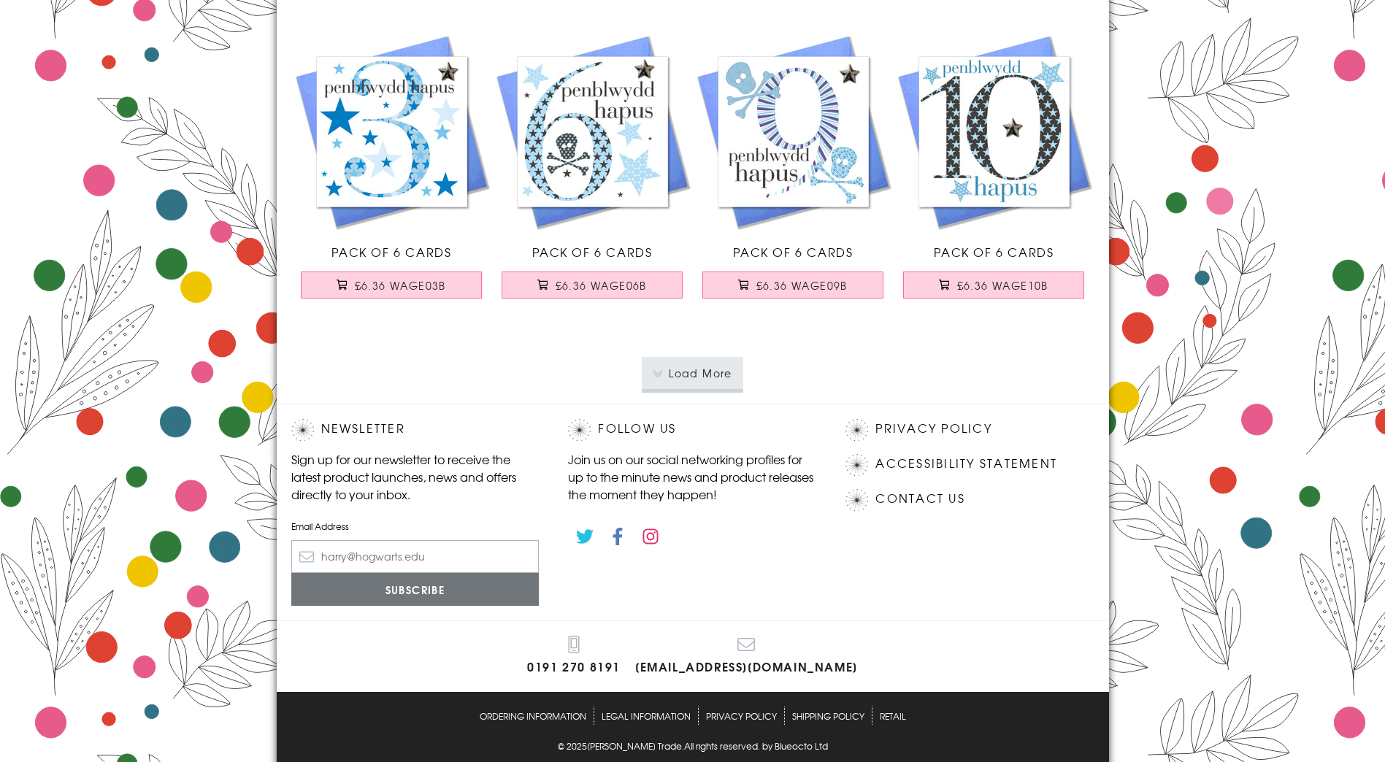
scroll to position [6130, 0]
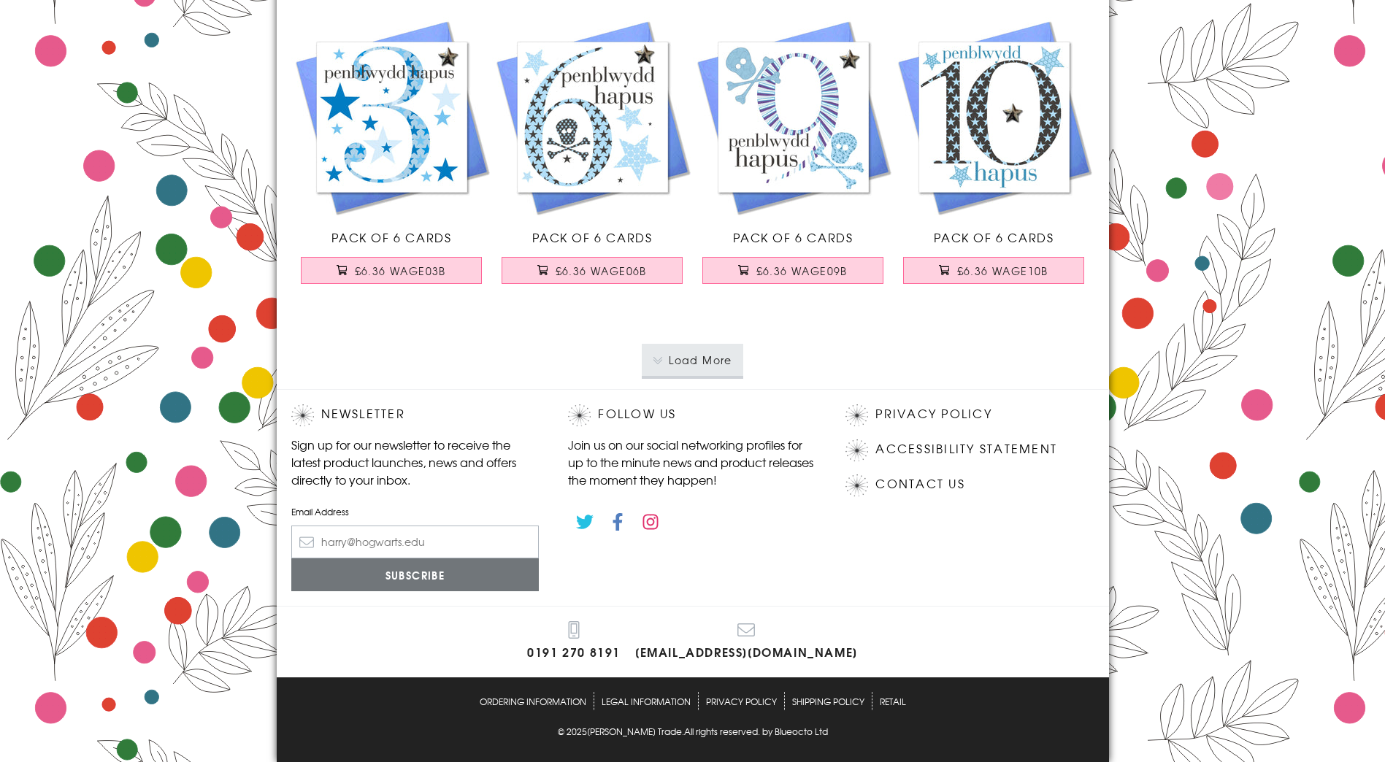
click at [713, 372] on button "Load More" at bounding box center [692, 360] width 101 height 32
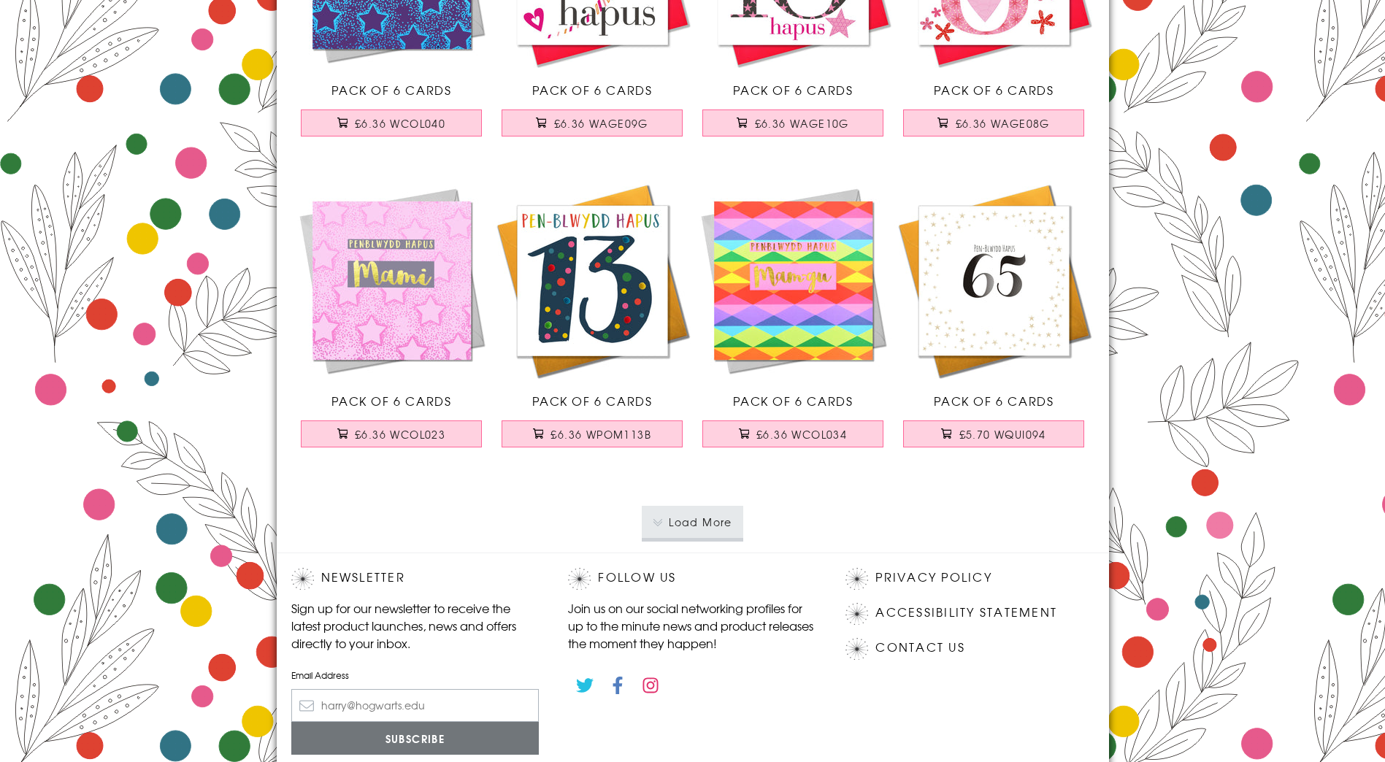
scroll to position [9122, 0]
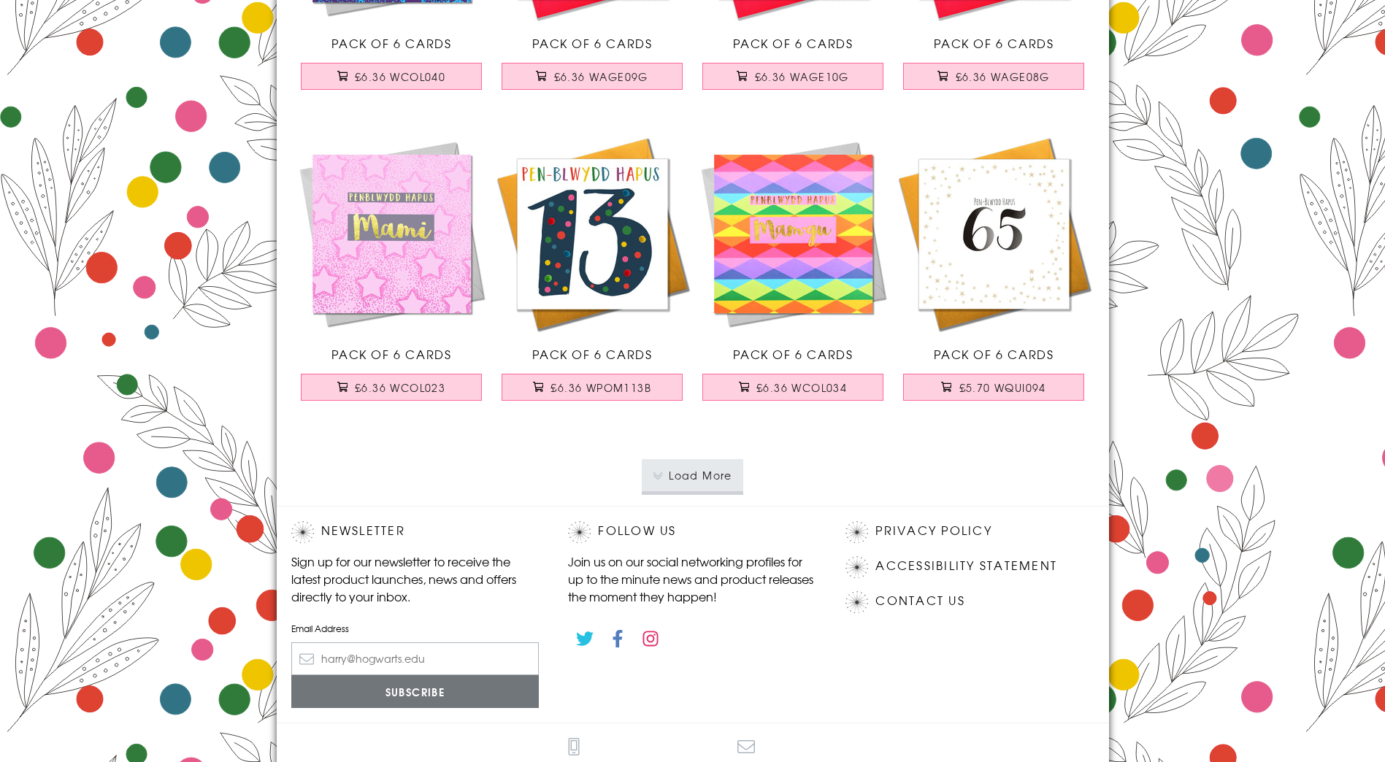
drag, startPoint x: 692, startPoint y: 480, endPoint x: 529, endPoint y: 502, distance: 165.0
click at [692, 480] on button "Load More" at bounding box center [692, 475] width 101 height 32
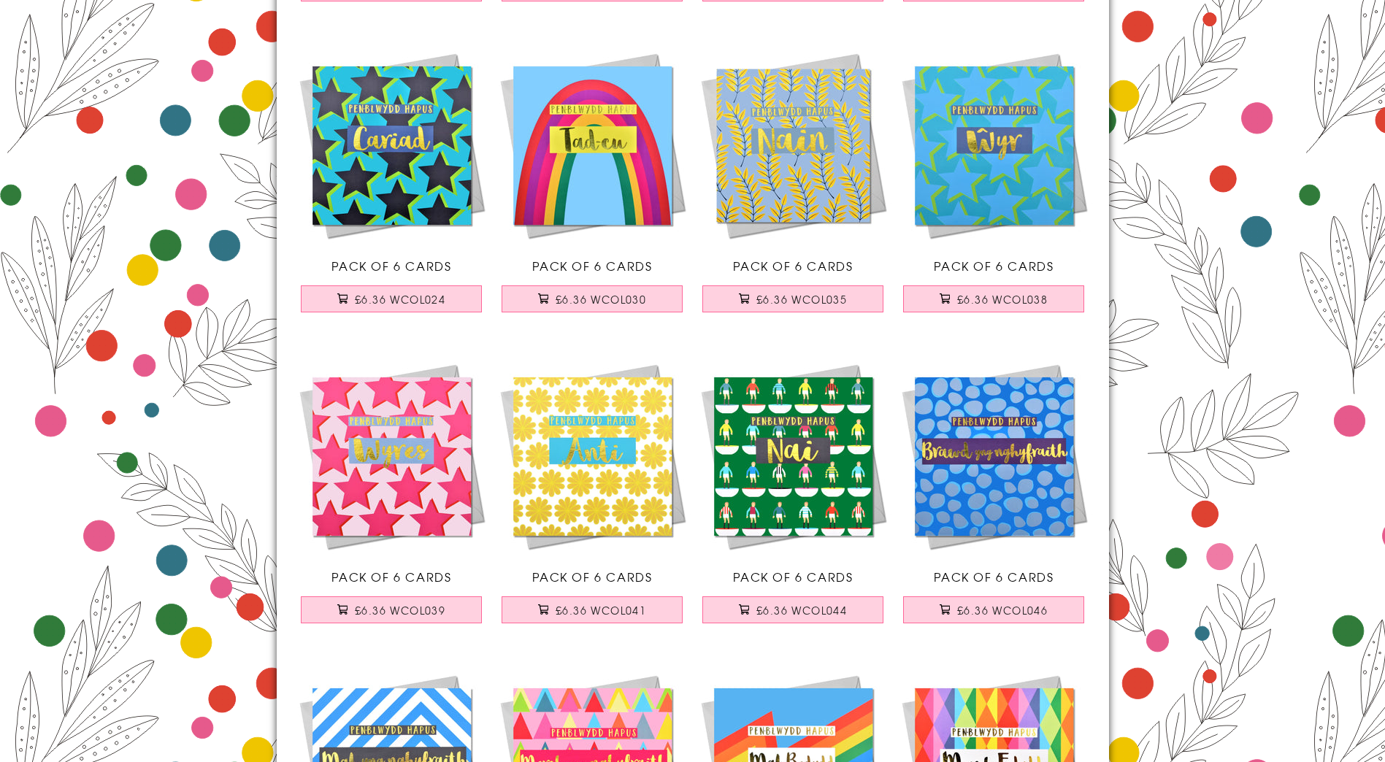
scroll to position [0, 0]
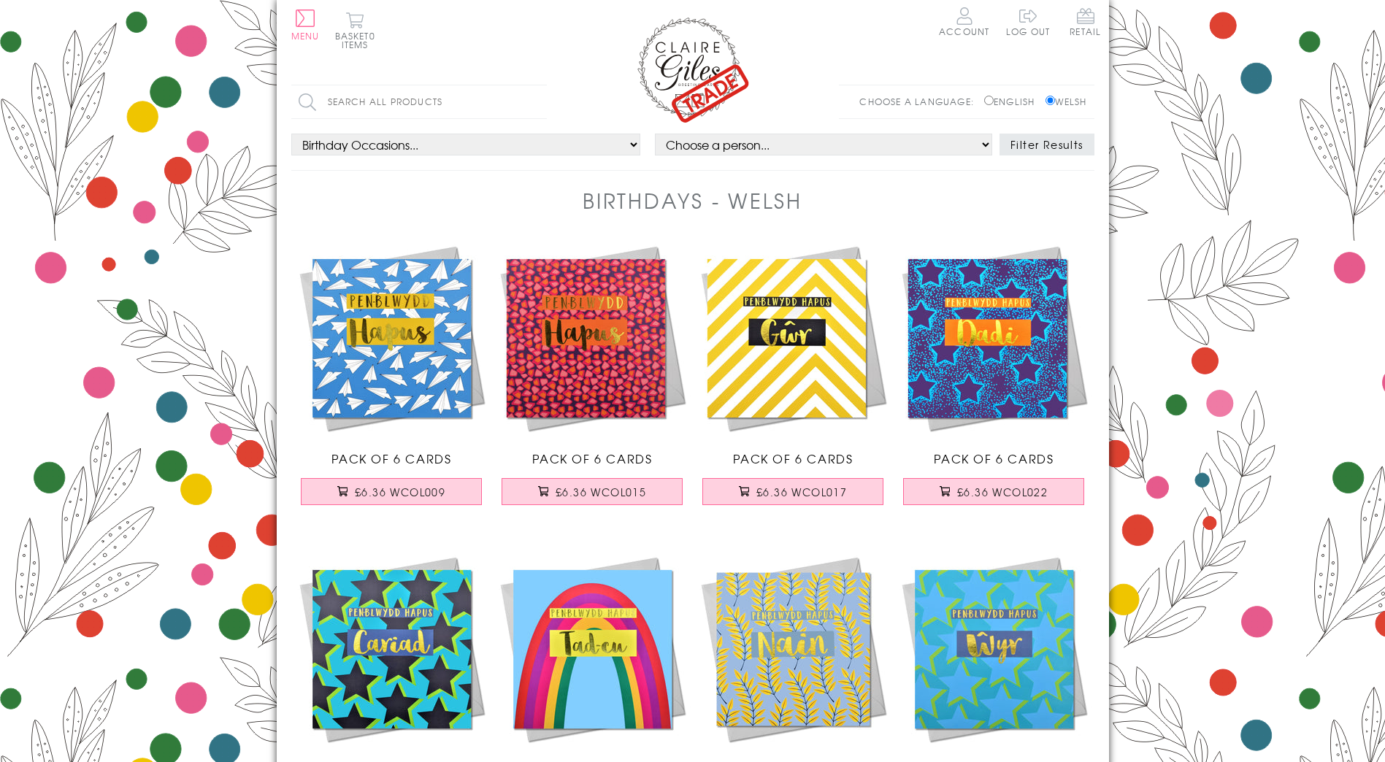
click at [381, 144] on select "Birthday Occasions... All Age Open Relation" at bounding box center [466, 145] width 350 height 22
click at [522, 105] on input "Search all products" at bounding box center [418, 101] width 255 height 33
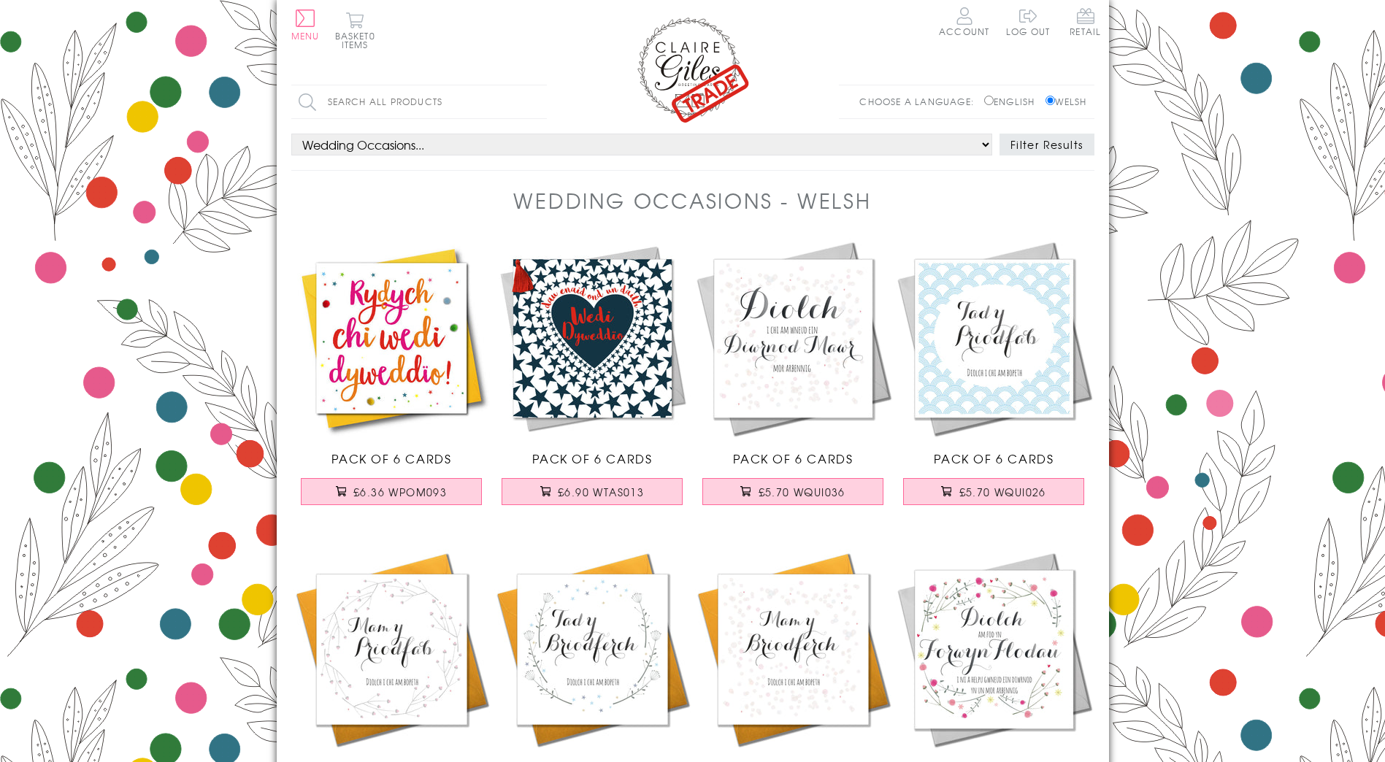
click at [357, 139] on select "Wedding Occasions... All Anniversary Engagement Wedding" at bounding box center [641, 145] width 701 height 22
select select "all"
click at [291, 134] on select "Wedding Occasions... All Anniversary Engagement Wedding" at bounding box center [641, 145] width 701 height 22
click at [429, 145] on select "Wedding Occasions... All Anniversary Engagement Wedding" at bounding box center [641, 145] width 701 height 22
click at [523, 103] on input "Search all products" at bounding box center [418, 101] width 255 height 33
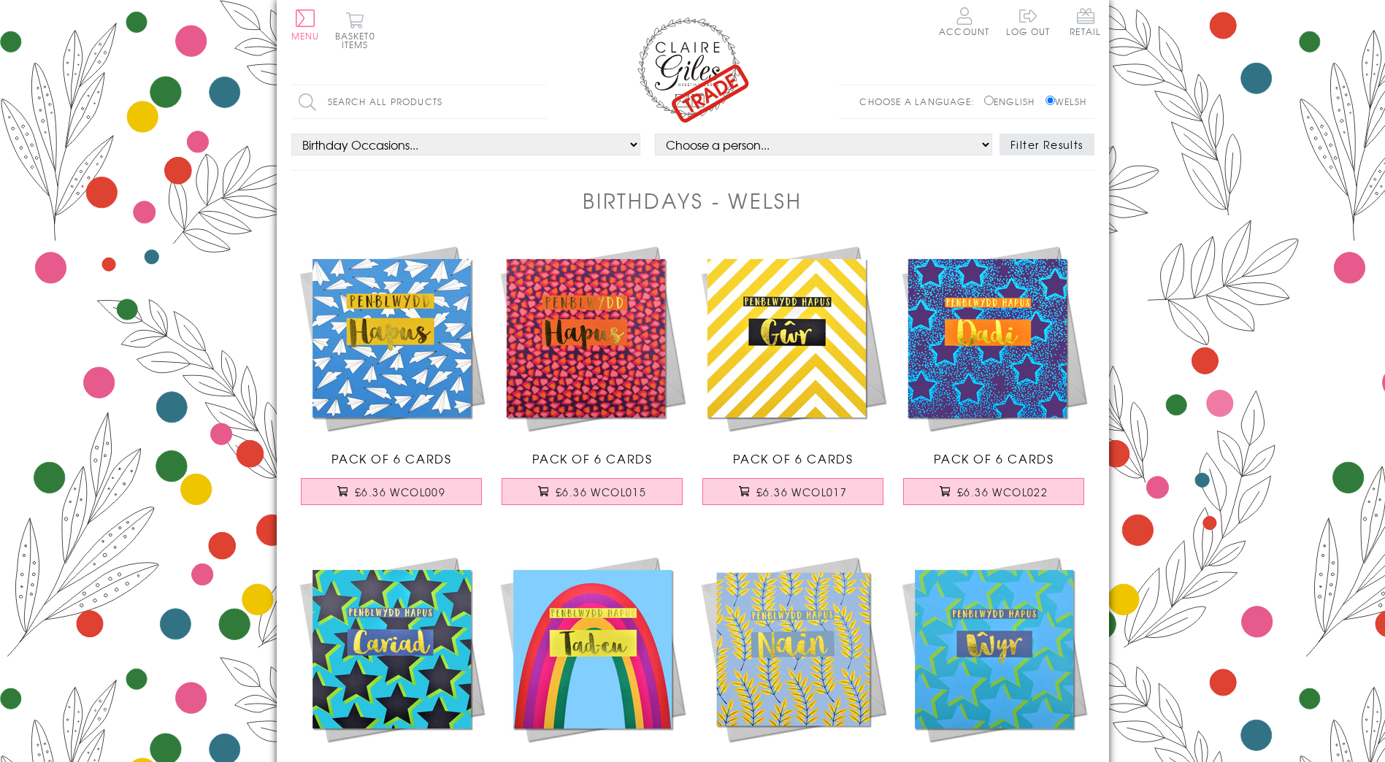
click at [374, 381] on img at bounding box center [391, 338] width 201 height 201
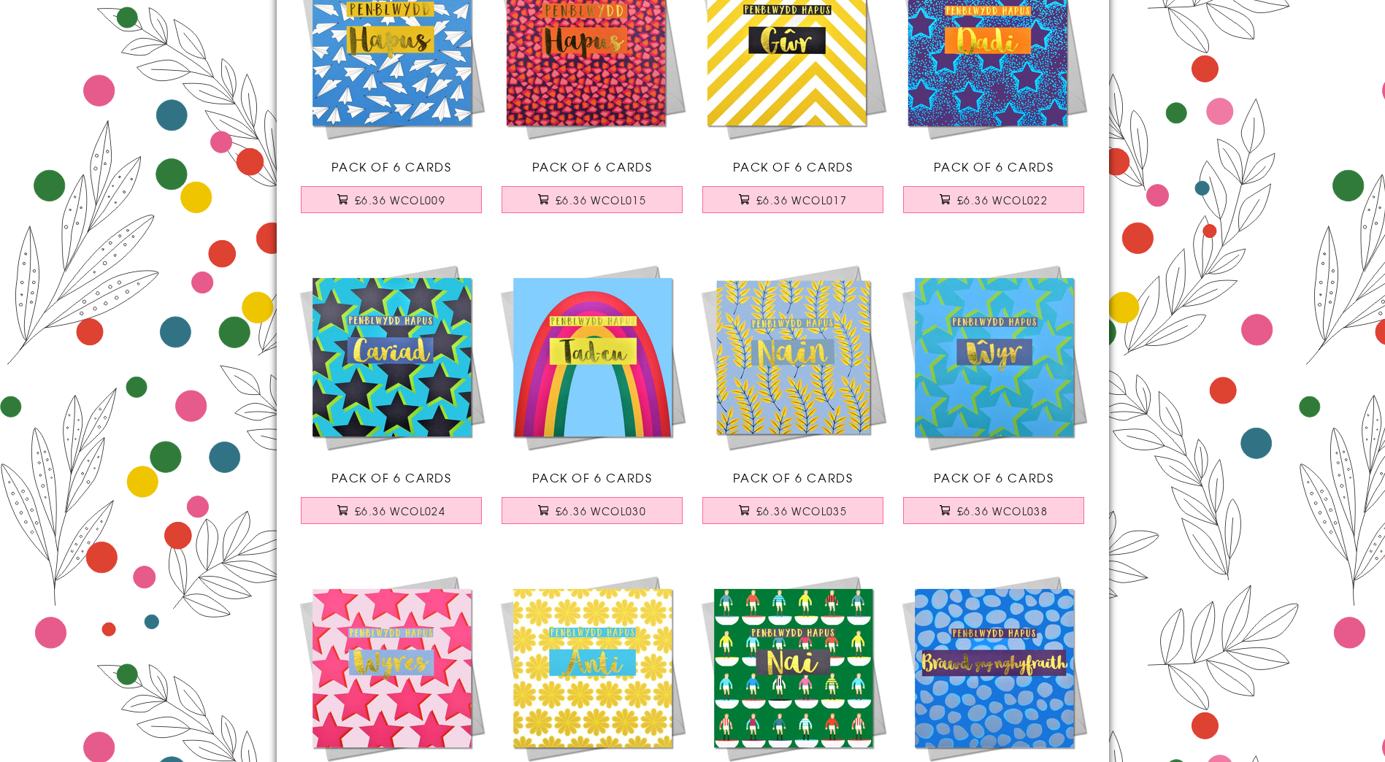
scroll to position [219, 0]
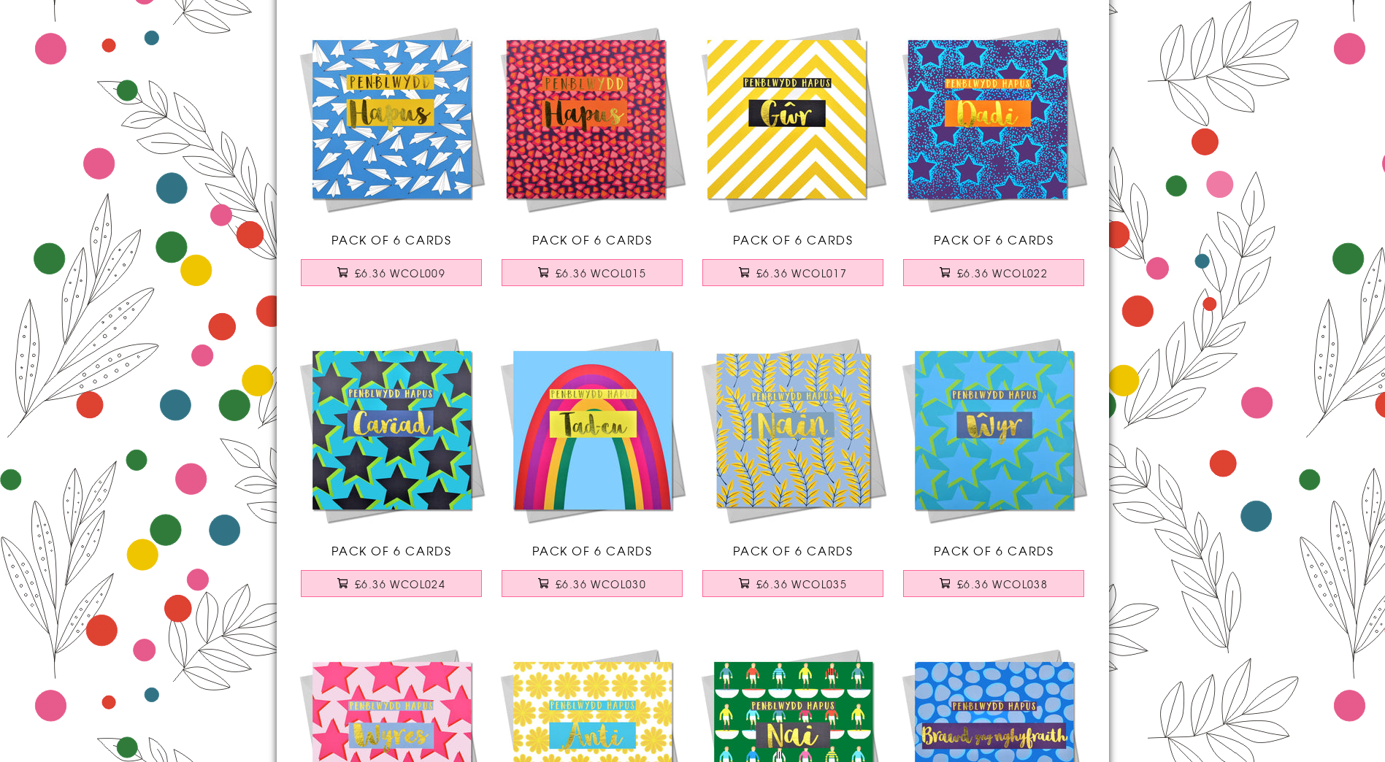
click at [563, 192] on img at bounding box center [592, 119] width 201 height 201
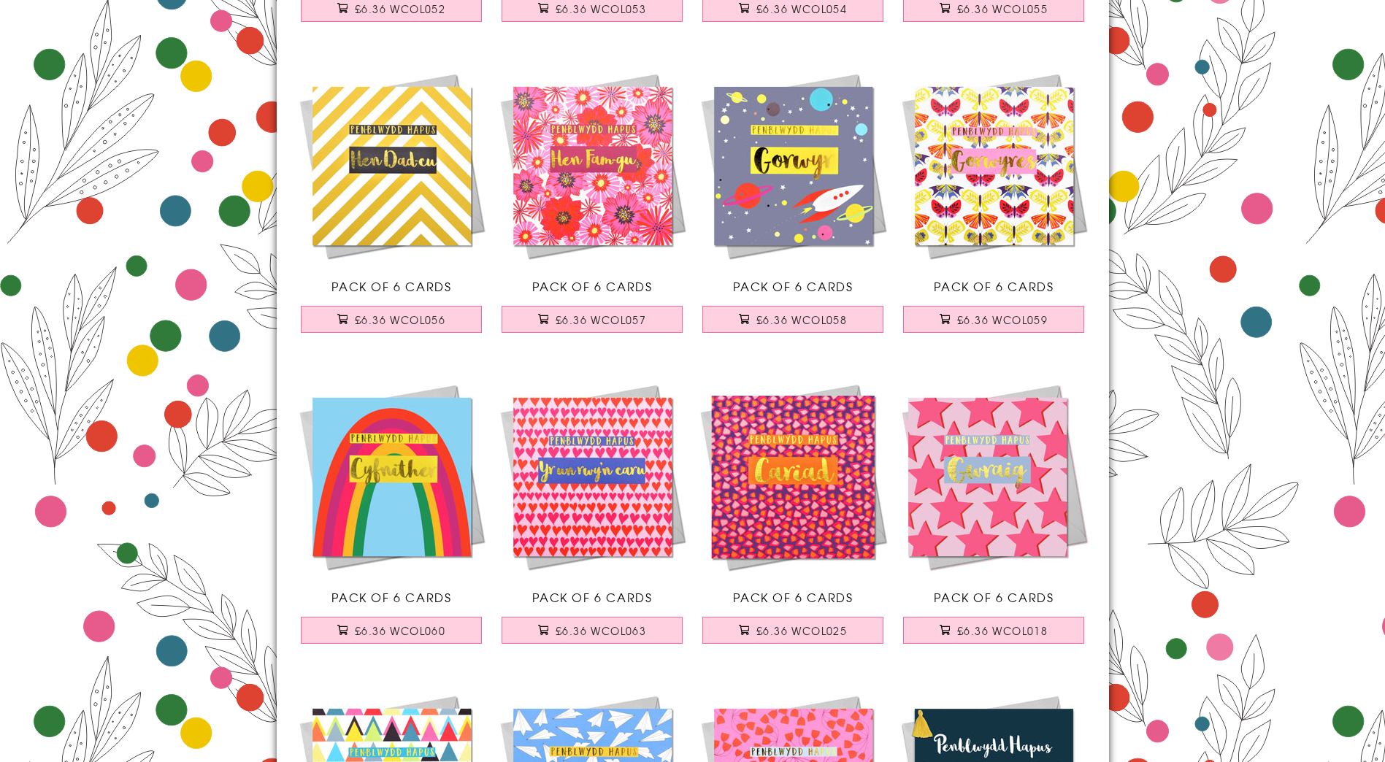
scroll to position [1825, 0]
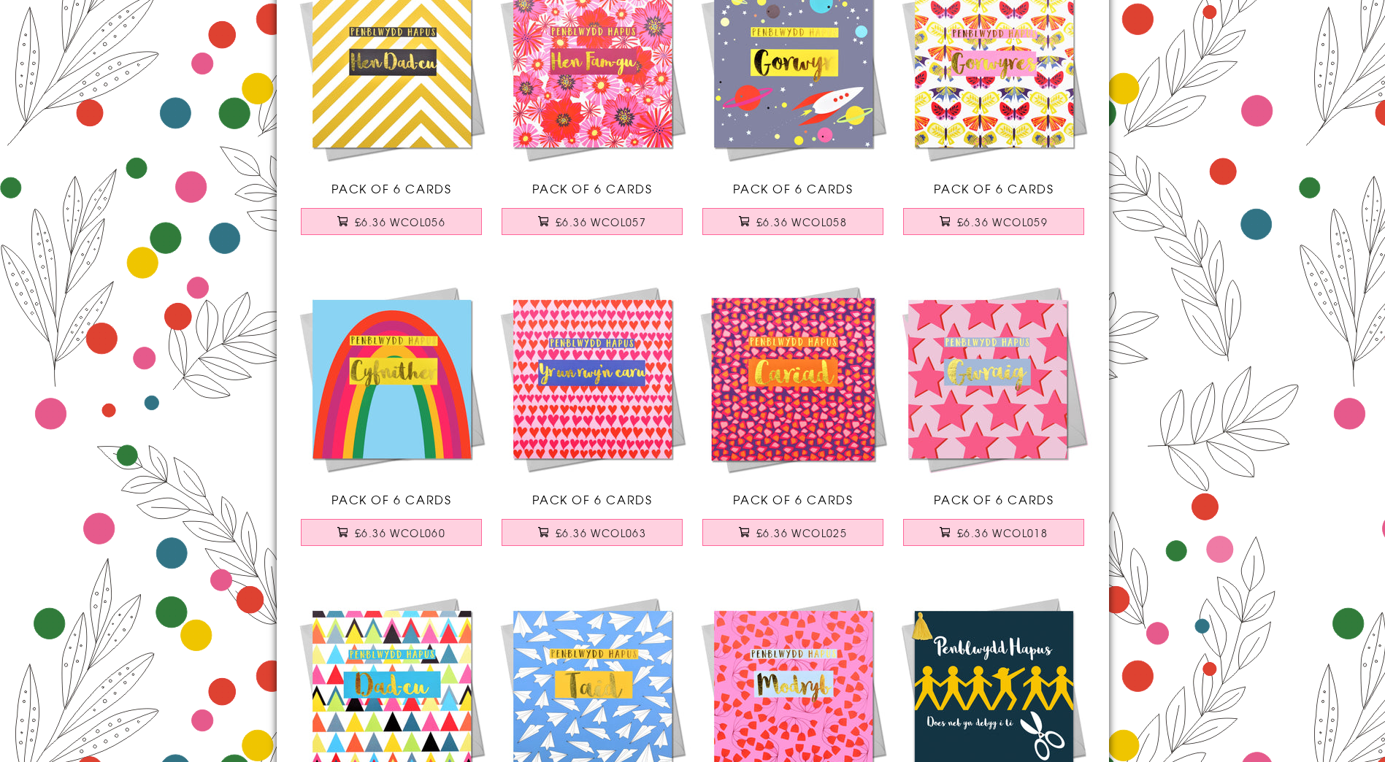
click at [617, 420] on img at bounding box center [592, 379] width 201 height 201
click at [764, 391] on img at bounding box center [793, 379] width 201 height 201
click at [980, 407] on img at bounding box center [993, 379] width 201 height 201
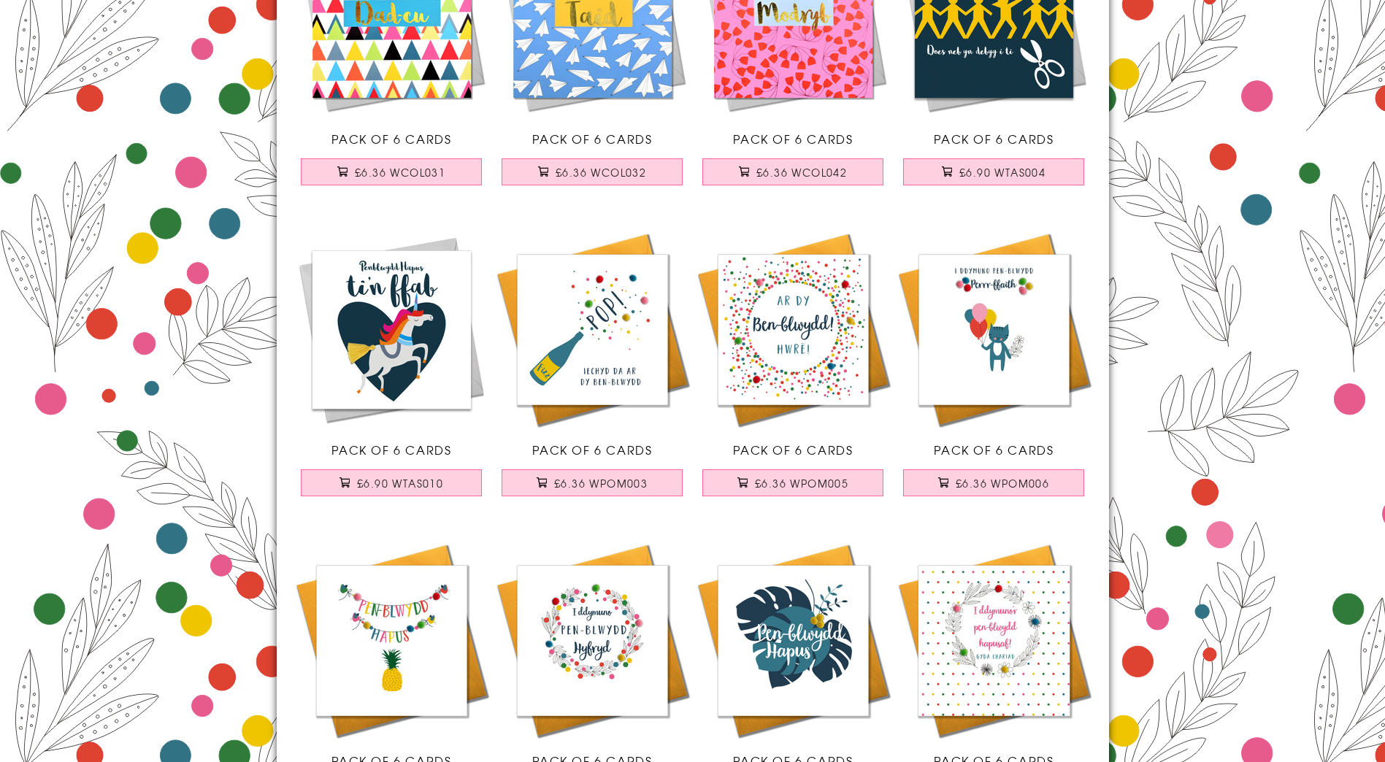
scroll to position [2774, 0]
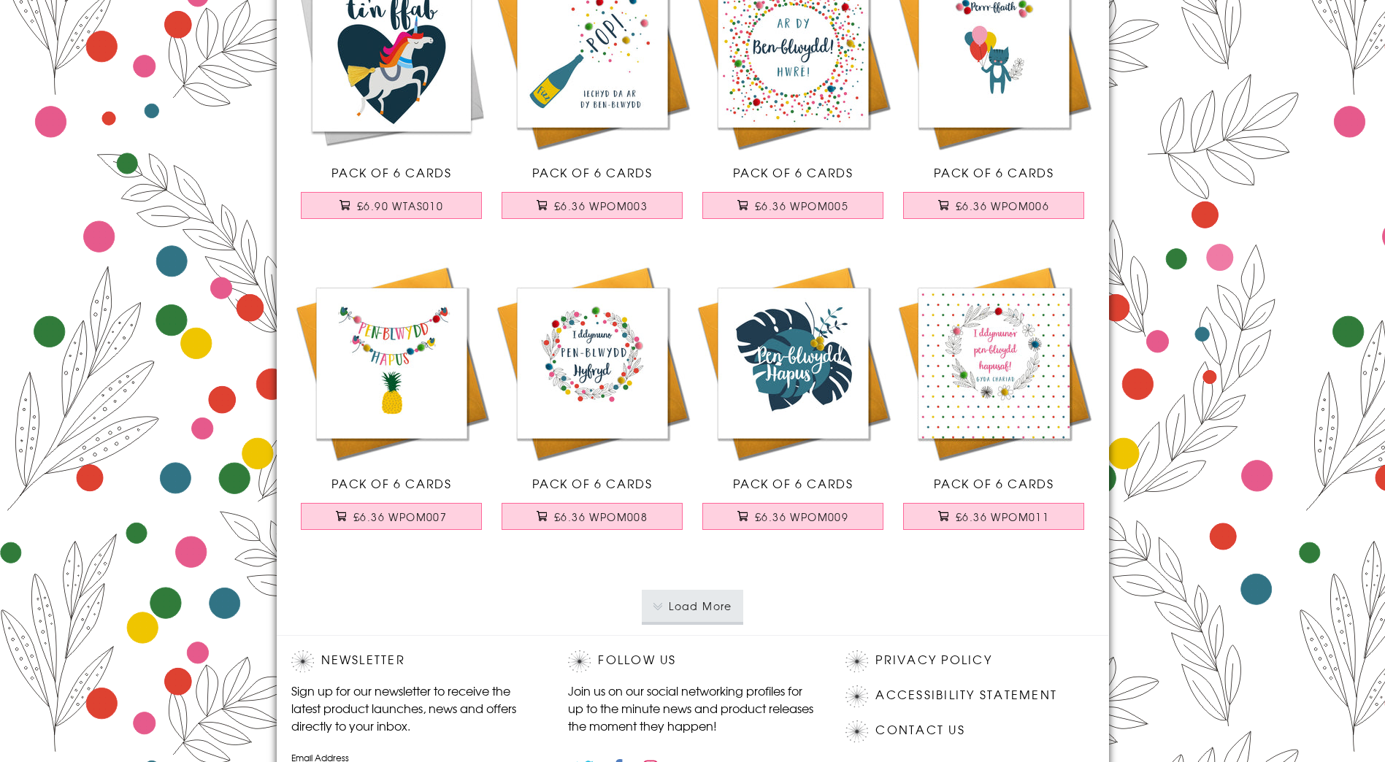
click at [697, 601] on button "Load More" at bounding box center [692, 606] width 101 height 32
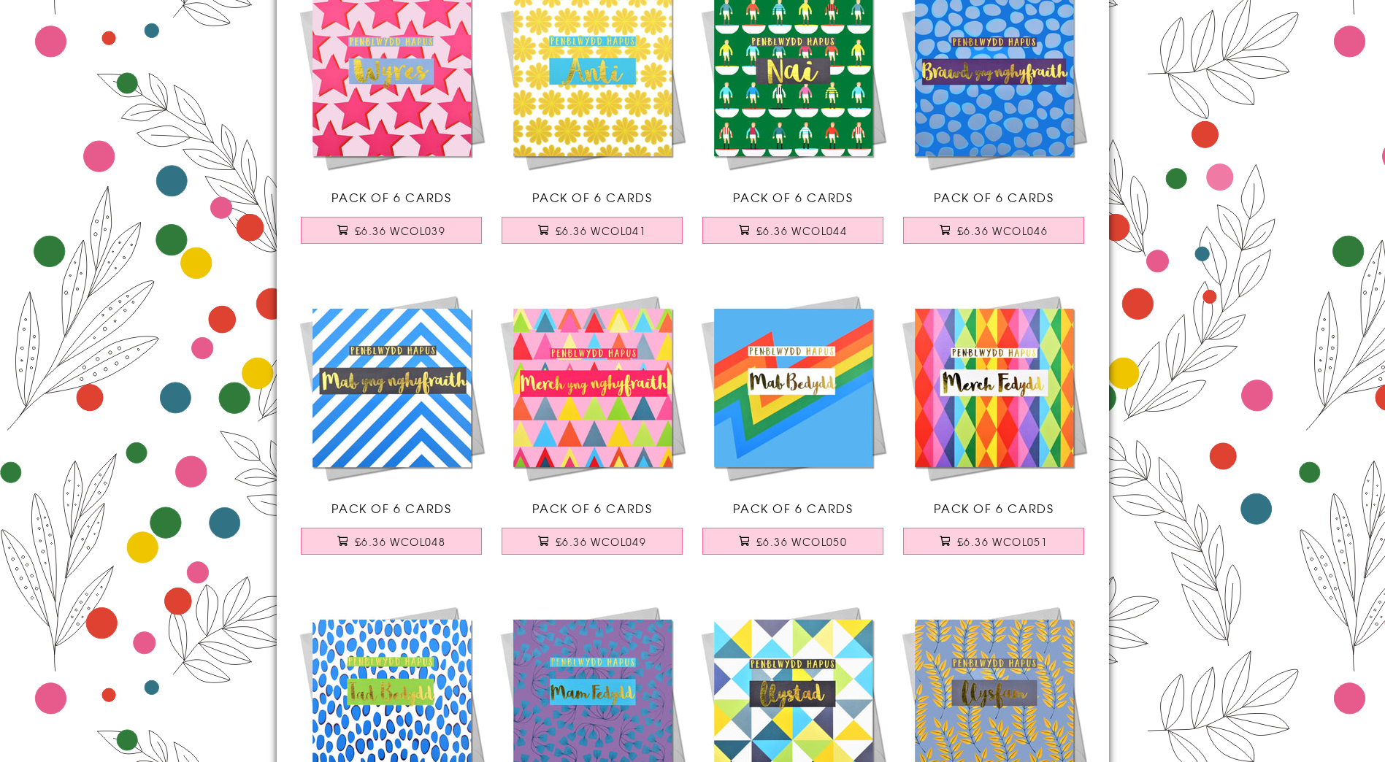
scroll to position [0, 0]
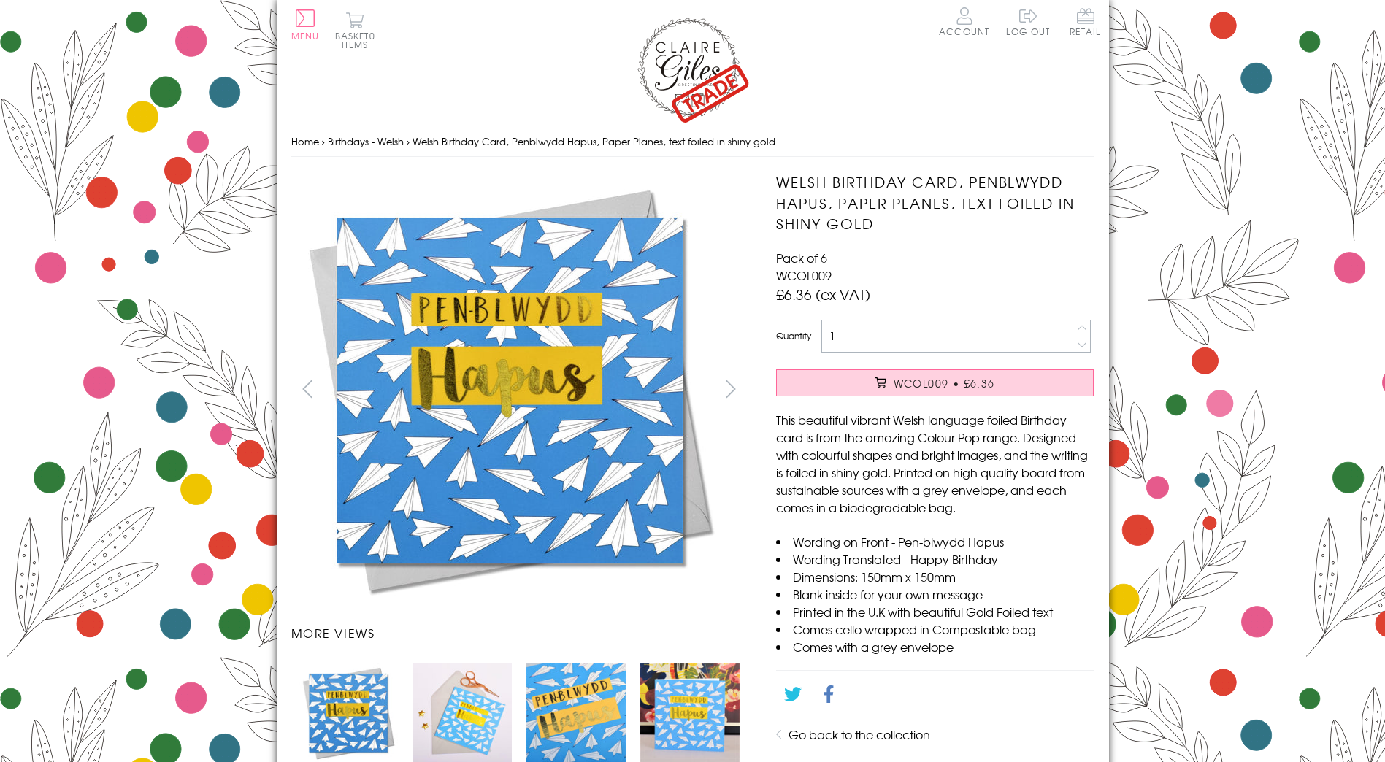
click at [455, 734] on img "Carousel Page 2" at bounding box center [461, 713] width 99 height 99
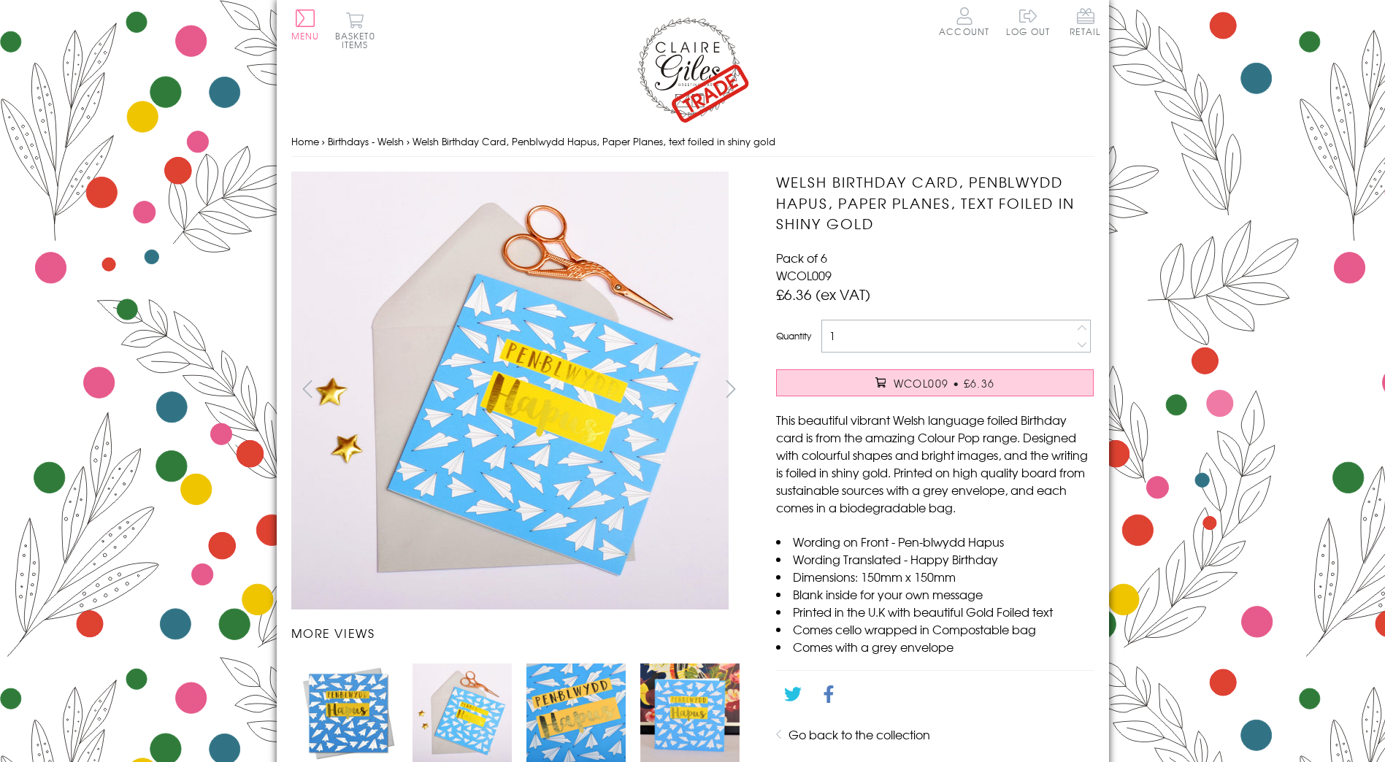
click at [639, 724] on li "Carousel Page 4" at bounding box center [690, 713] width 114 height 114
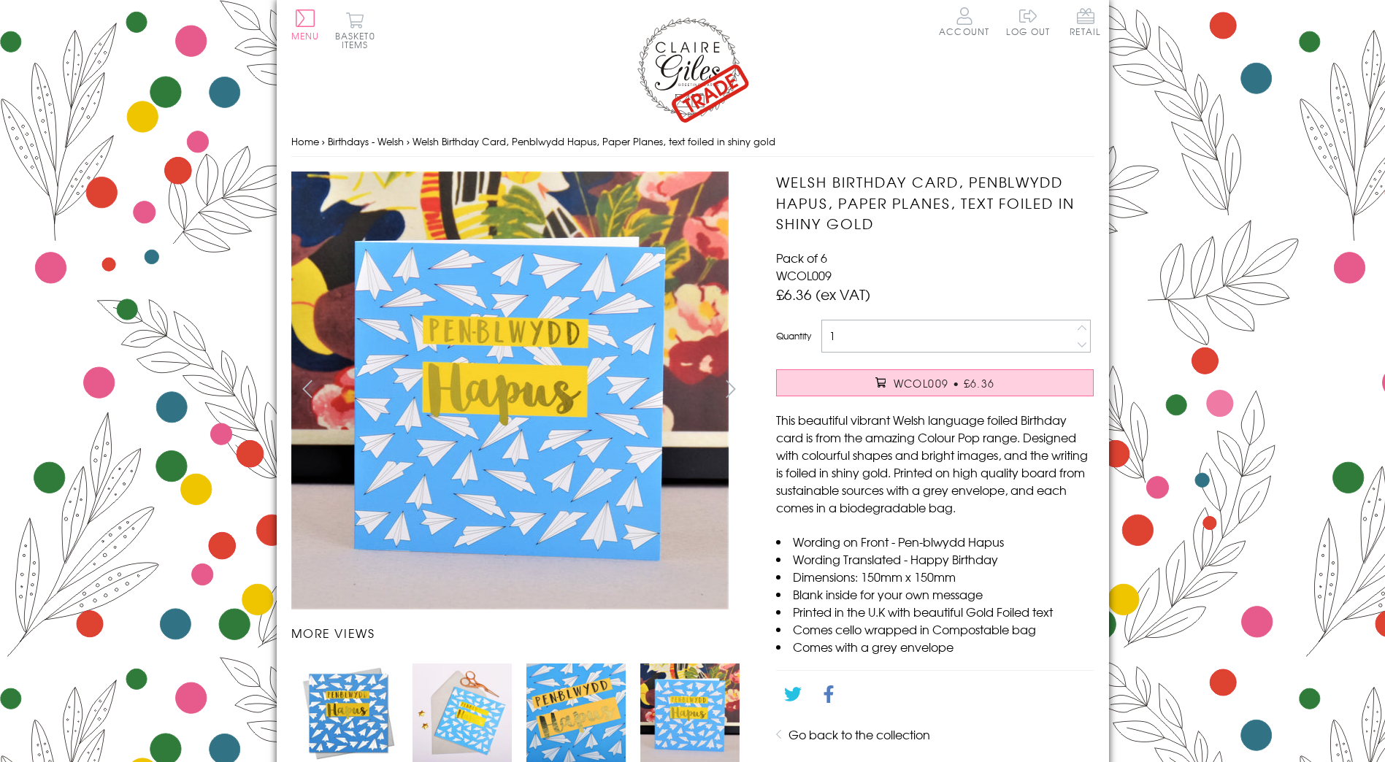
click at [693, 729] on img "Carousel Page 4 (Current Slide)" at bounding box center [689, 713] width 99 height 99
click at [691, 710] on img "Carousel Page 4 (Current Slide)" at bounding box center [689, 713] width 99 height 99
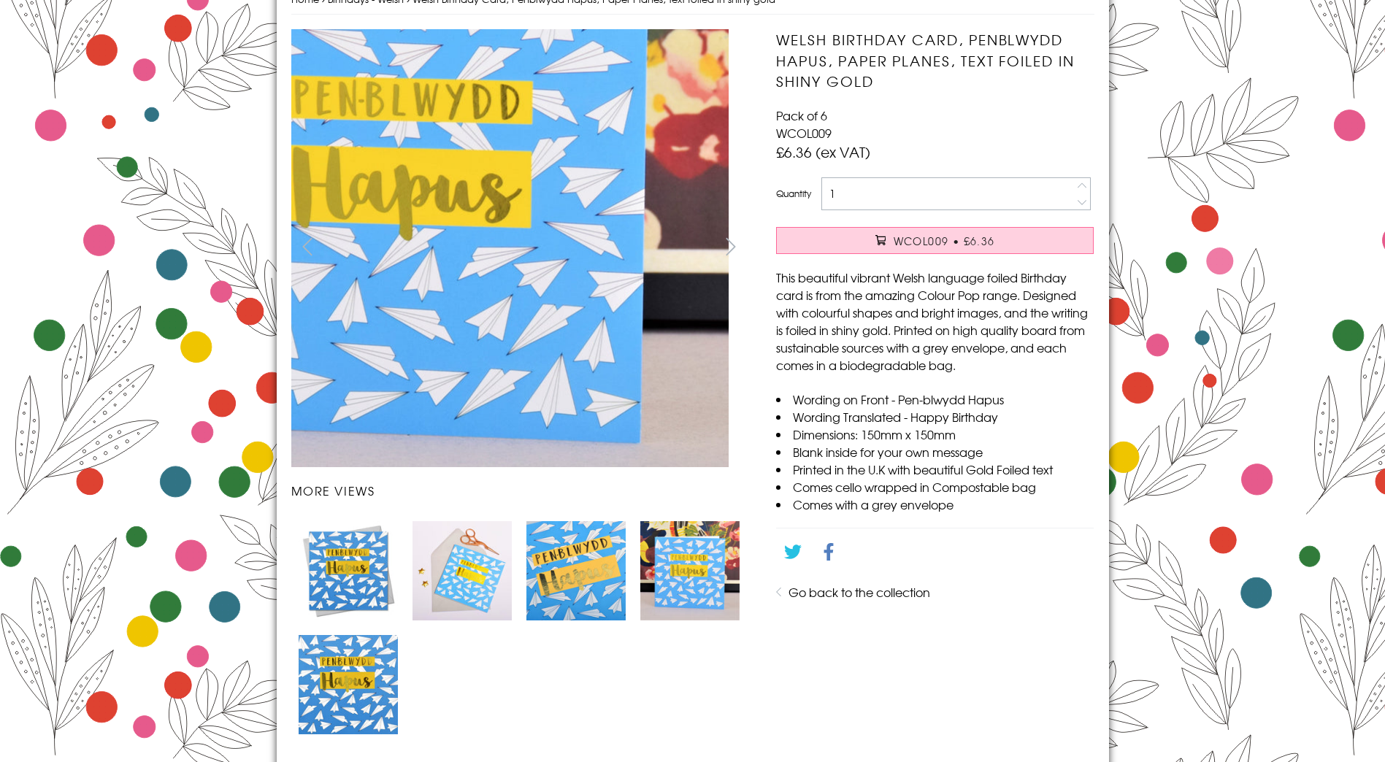
scroll to position [146, 0]
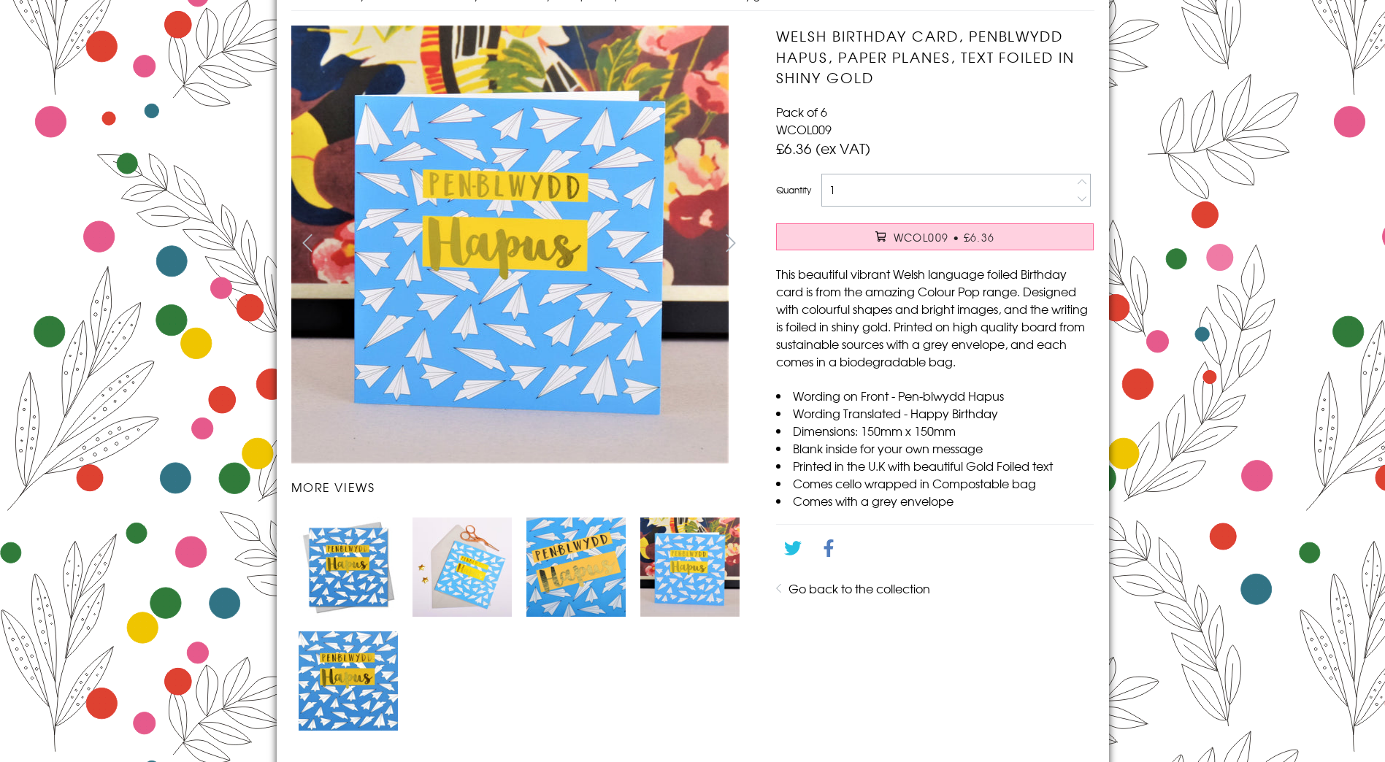
click at [731, 242] on button "next" at bounding box center [730, 243] width 33 height 33
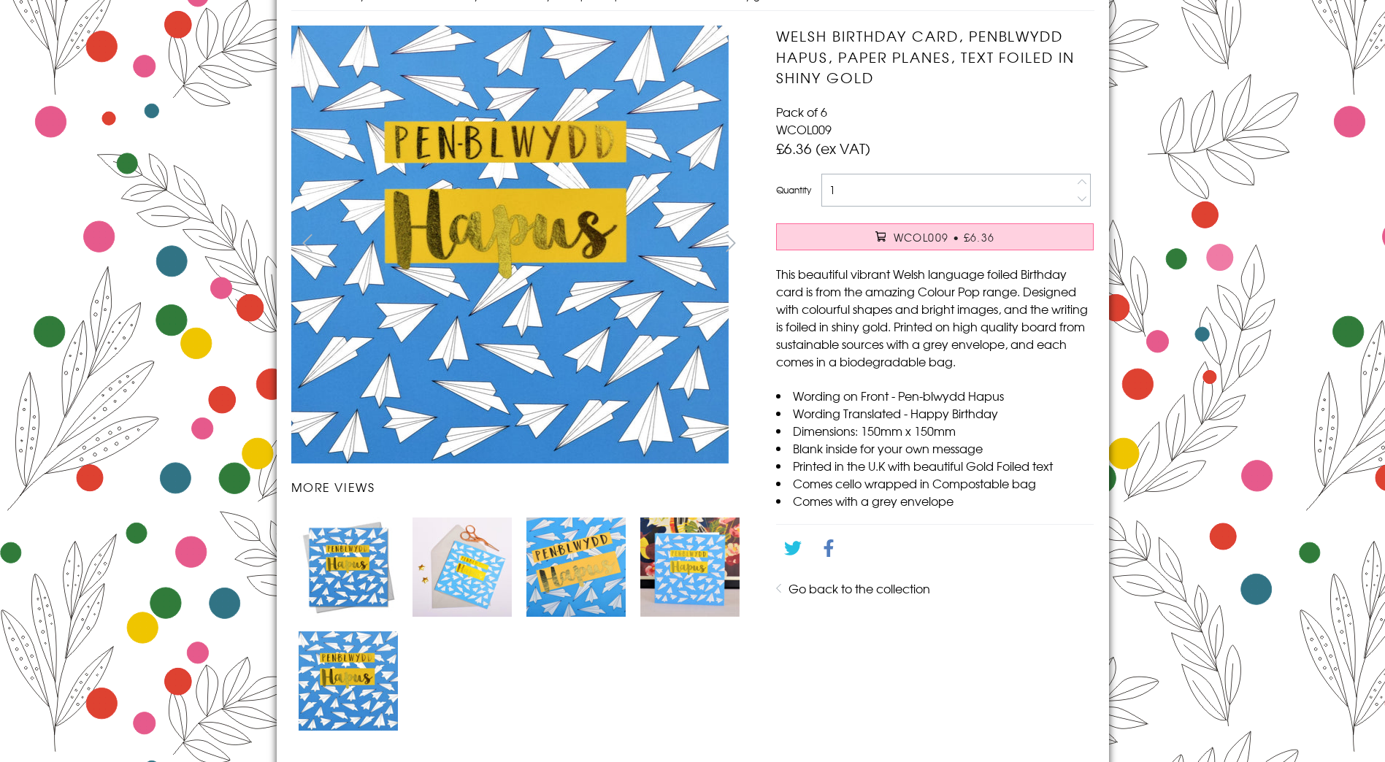
click at [731, 242] on button "next" at bounding box center [730, 243] width 33 height 33
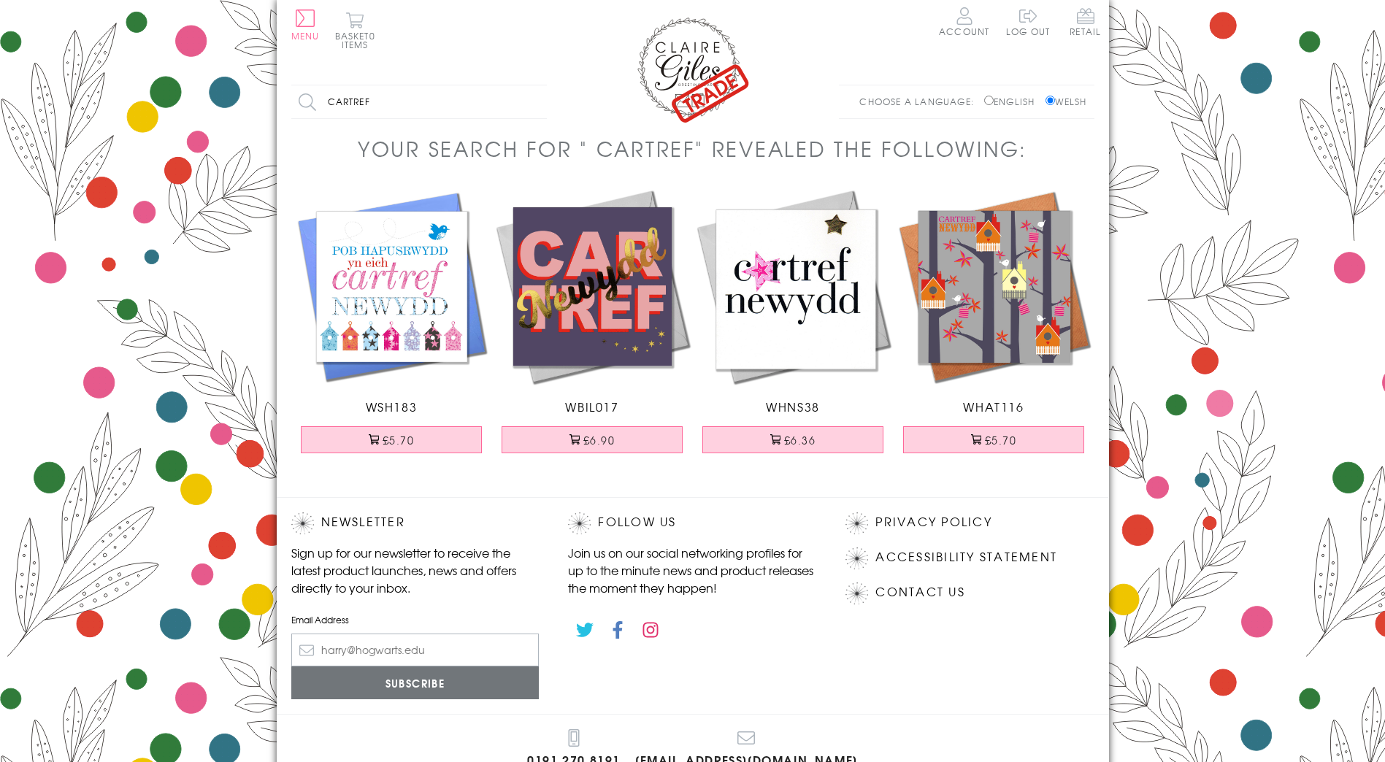
click at [604, 295] on img at bounding box center [592, 286] width 201 height 201
